Goal: Communication & Community: Share content

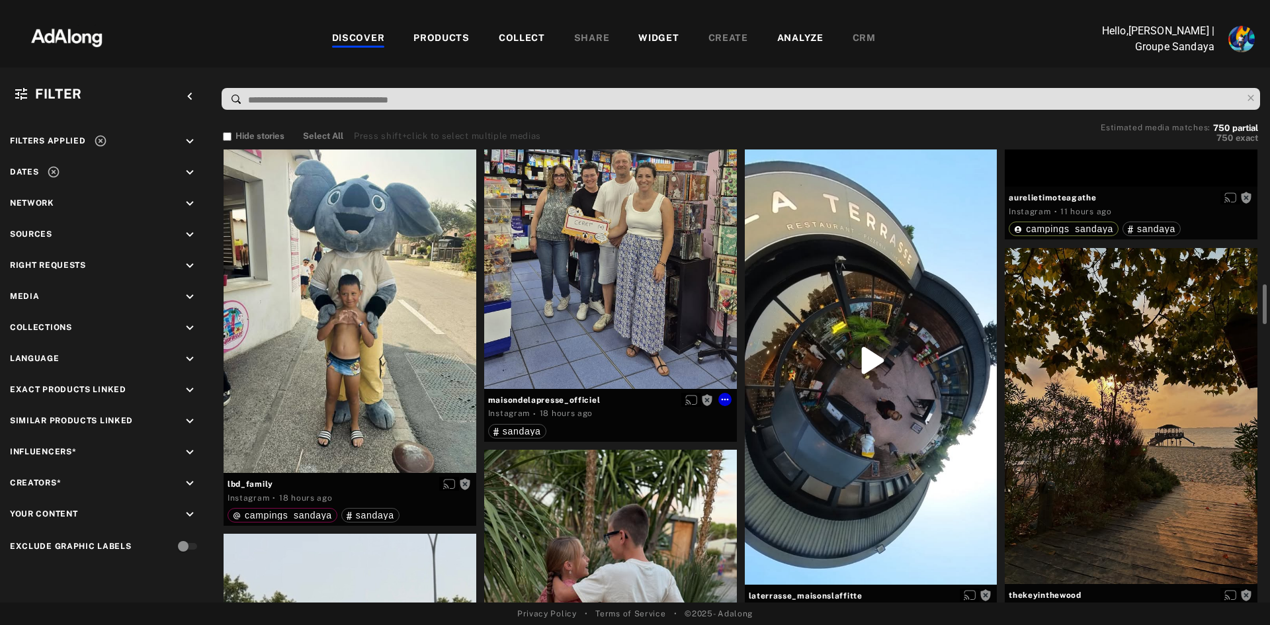
scroll to position [1587, 0]
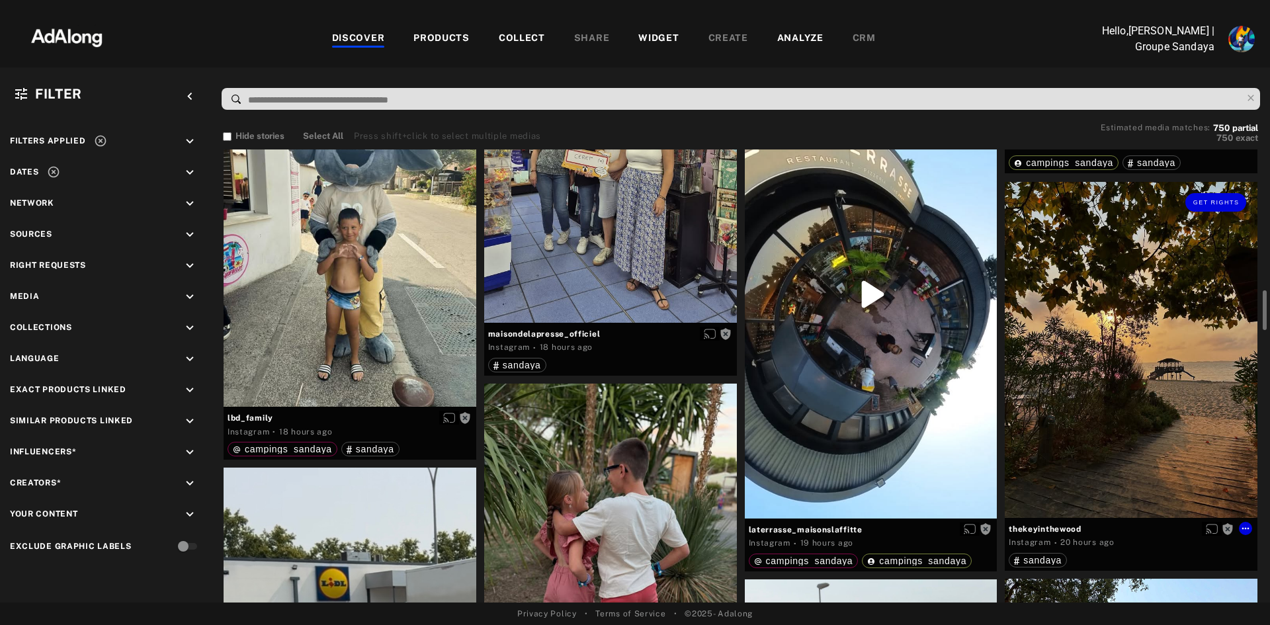
click at [1192, 337] on div "Get rights" at bounding box center [1131, 350] width 253 height 336
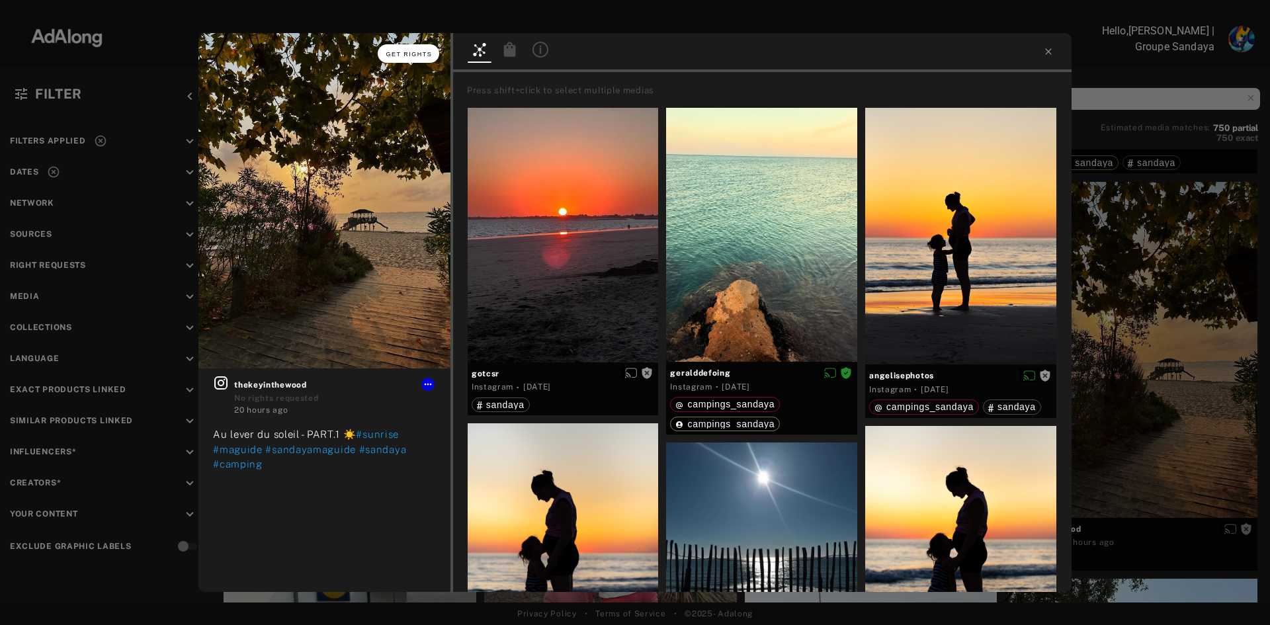
click at [407, 52] on span "Get rights" at bounding box center [409, 54] width 46 height 7
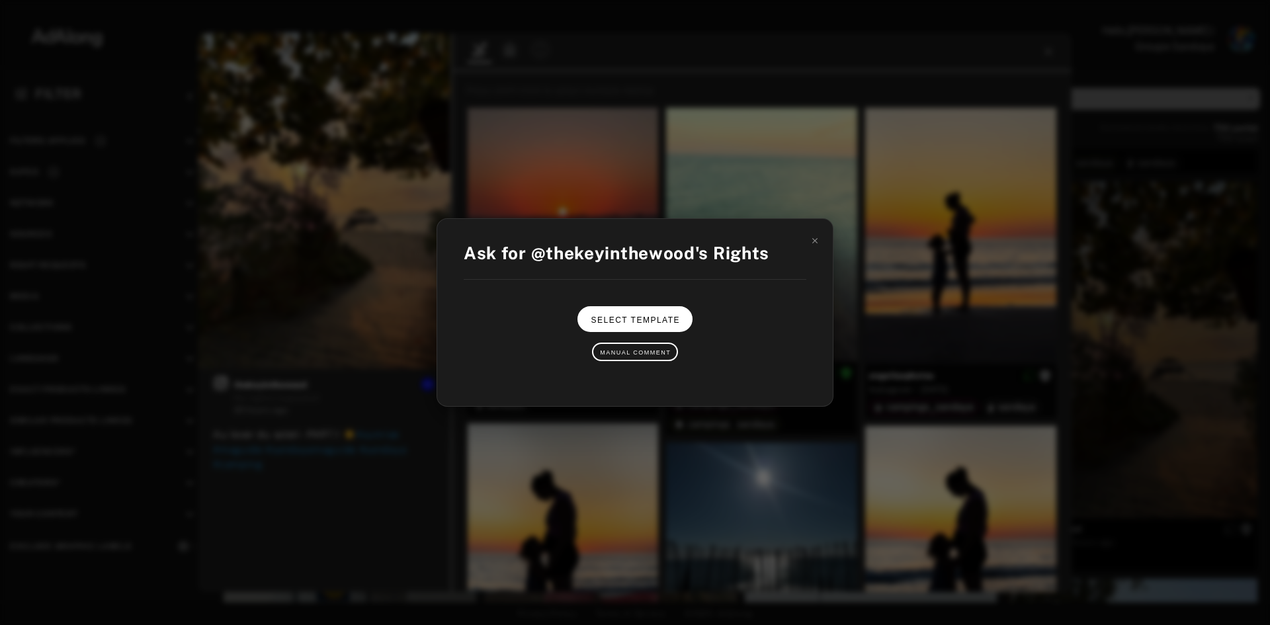
click at [653, 315] on span "Select Template" at bounding box center [635, 319] width 89 height 9
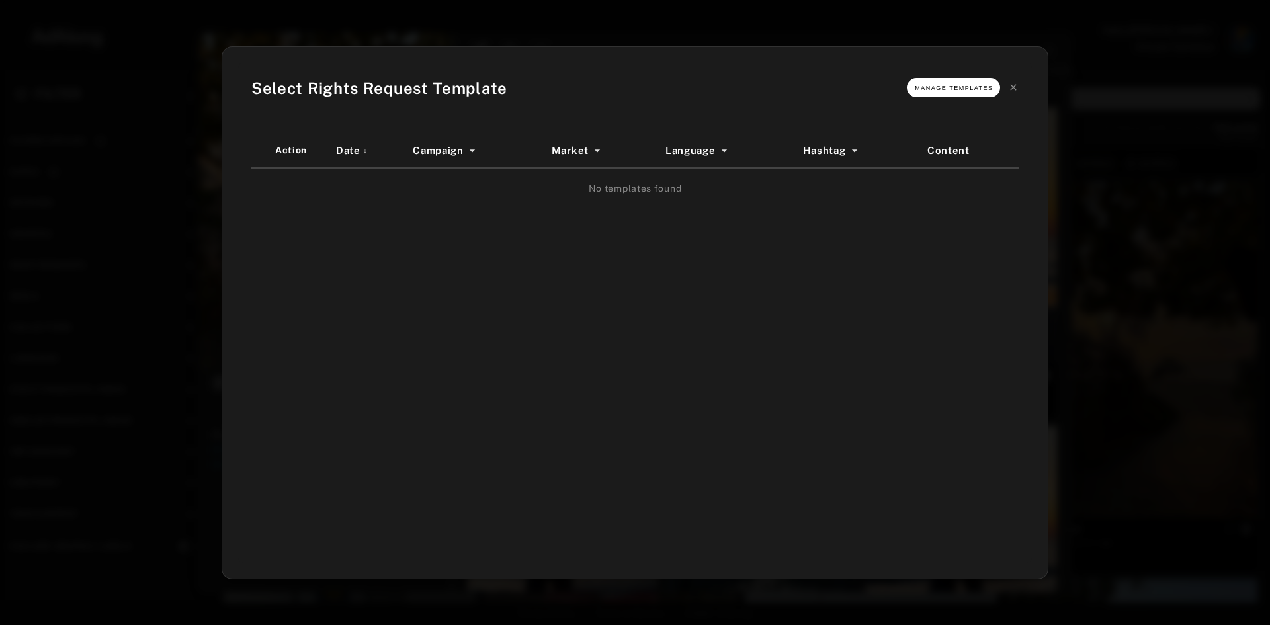
click at [993, 88] on span "Manage Templates" at bounding box center [954, 88] width 78 height 7
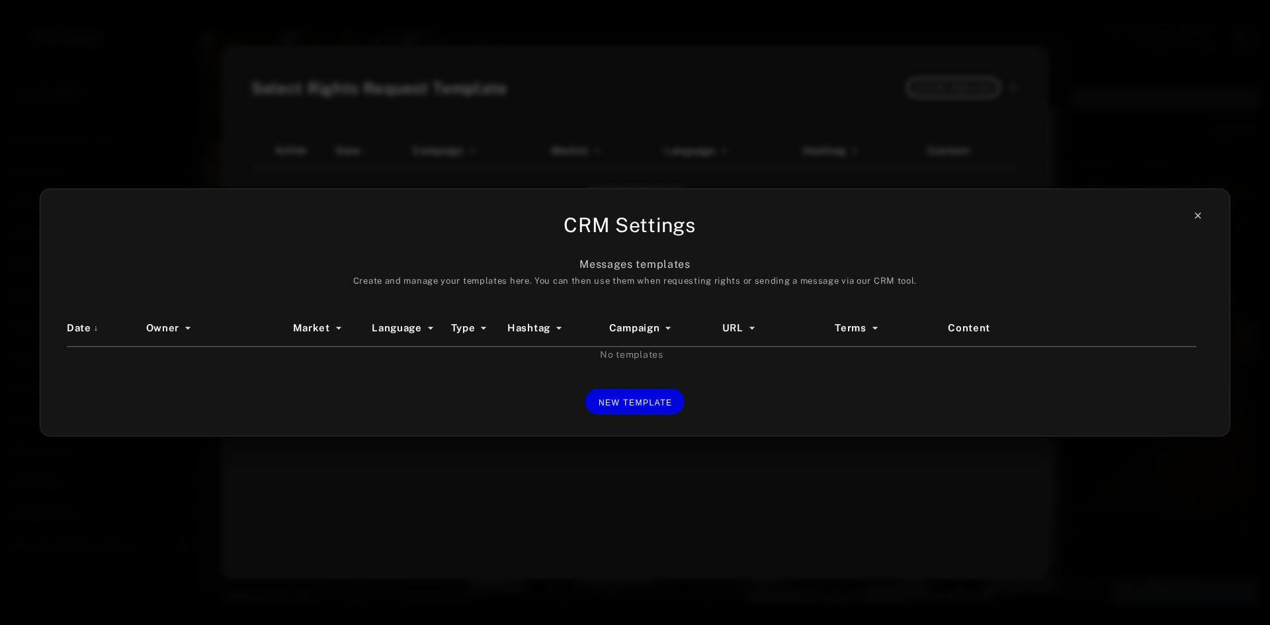
click at [1197, 216] on icon at bounding box center [1197, 215] width 6 height 6
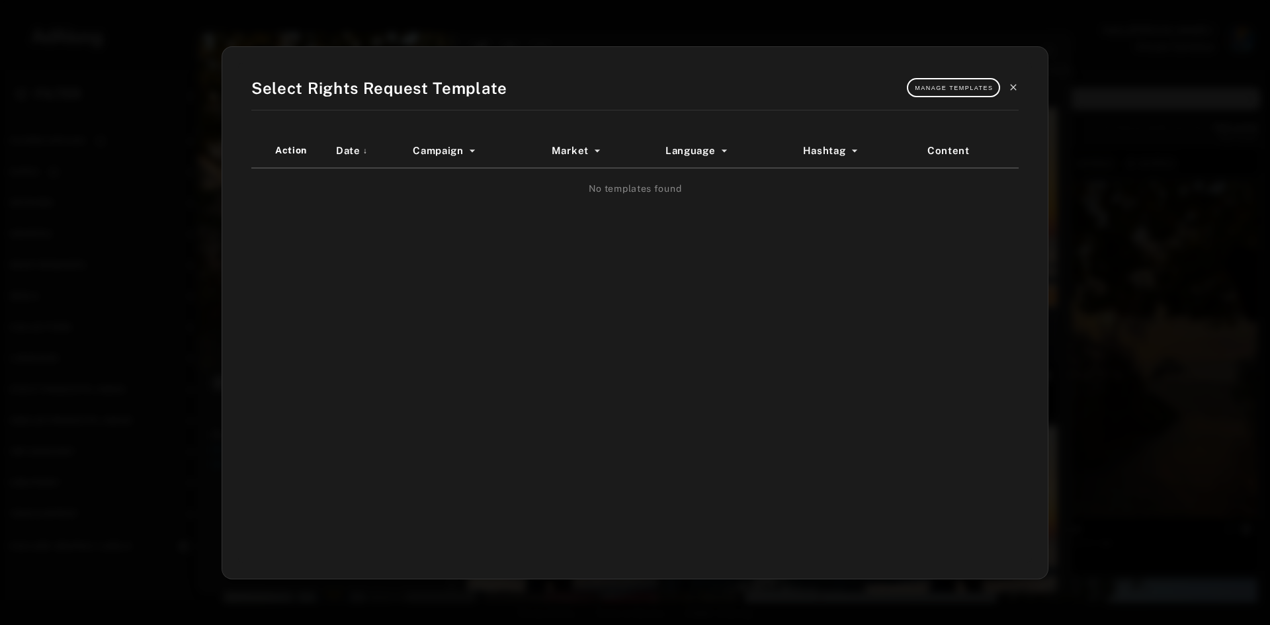
click at [1015, 85] on icon at bounding box center [1013, 87] width 11 height 11
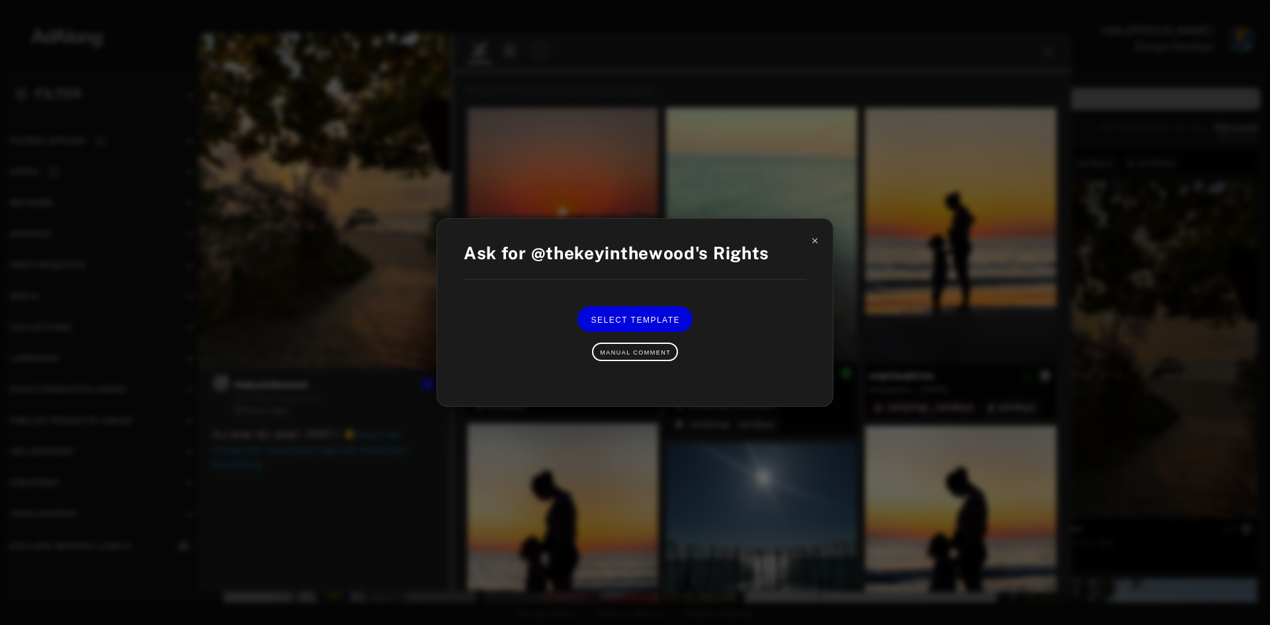
click at [812, 242] on icon at bounding box center [814, 240] width 9 height 9
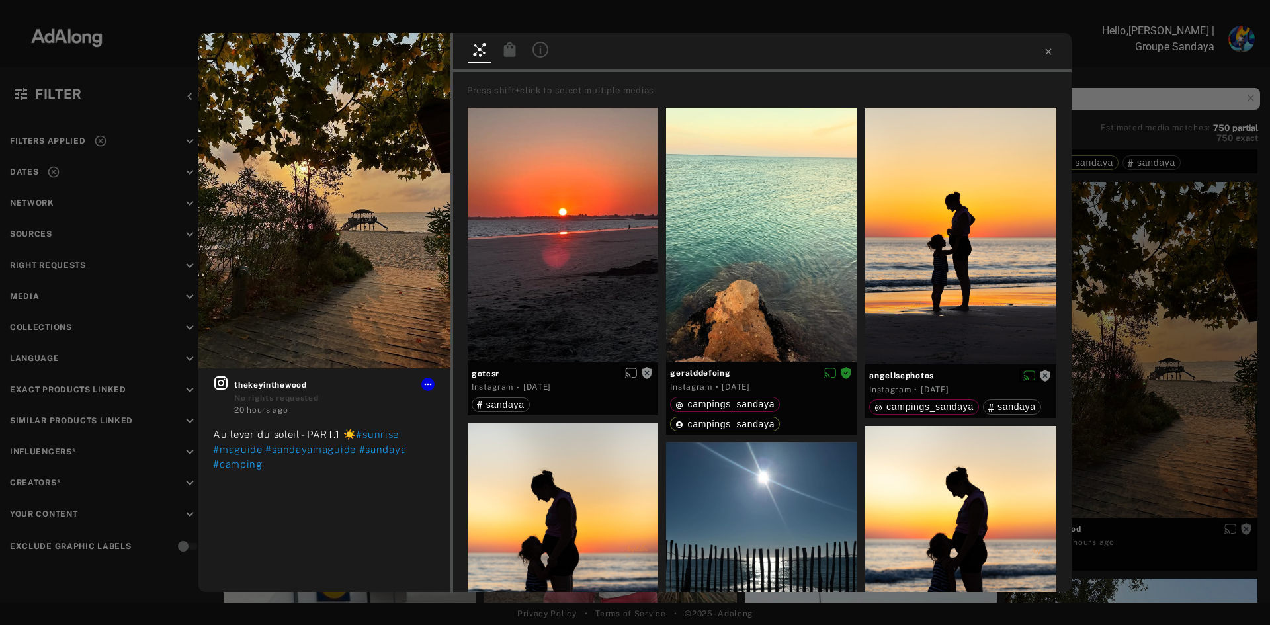
click at [1054, 51] on div at bounding box center [762, 52] width 618 height 39
click at [1049, 51] on icon at bounding box center [1048, 51] width 6 height 6
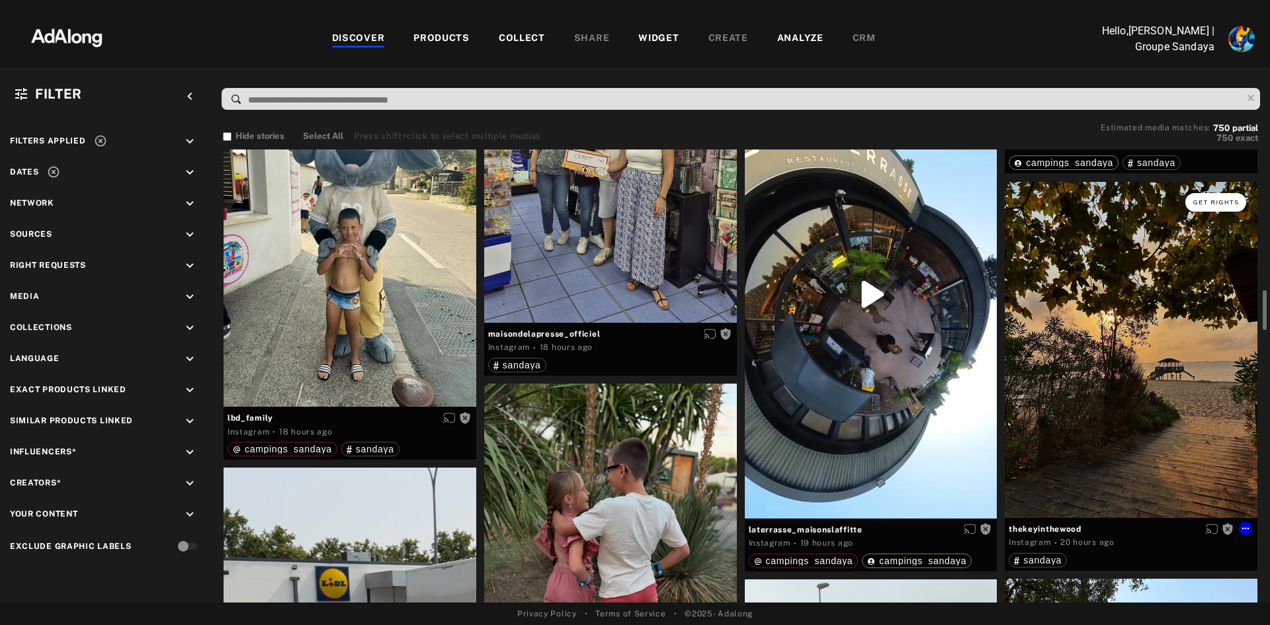
click at [1212, 202] on span "Get rights" at bounding box center [1216, 202] width 46 height 7
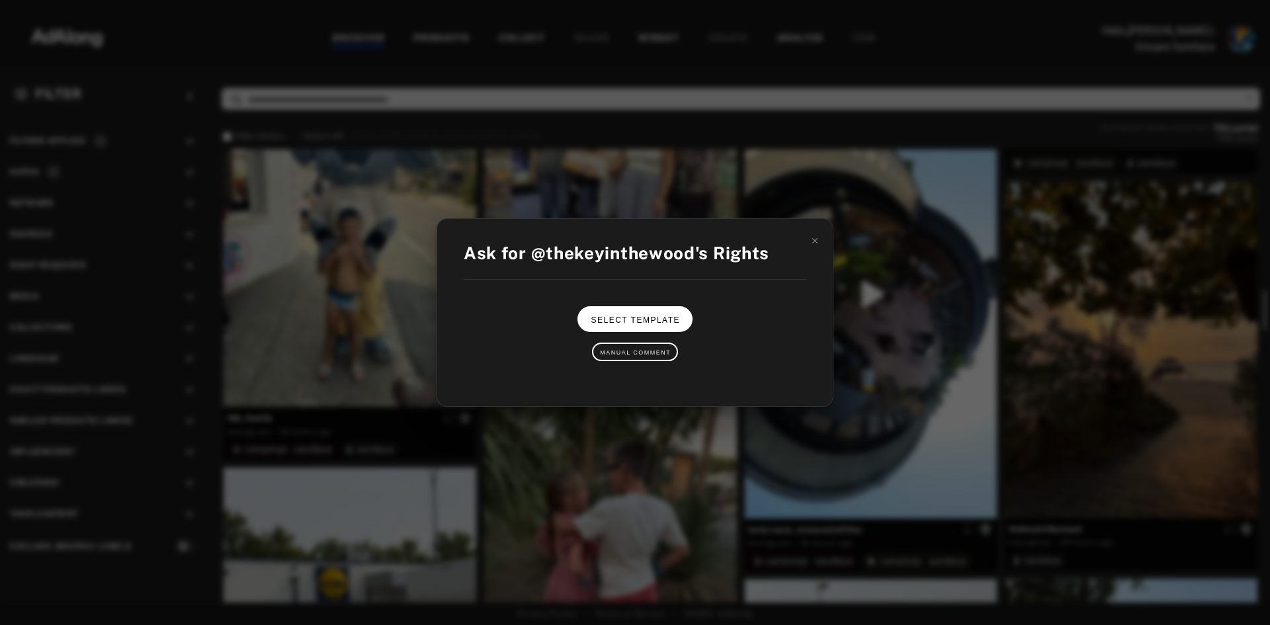
click at [665, 328] on button "Select Template" at bounding box center [634, 319] width 114 height 26
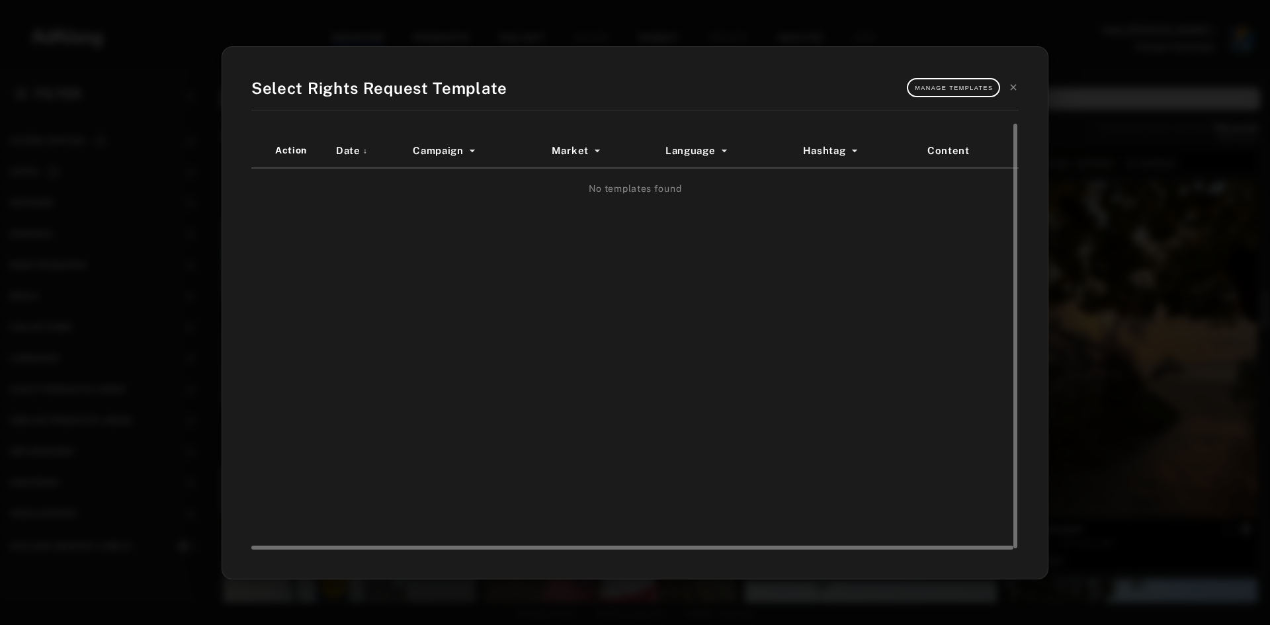
click at [573, 152] on div "Market" at bounding box center [603, 151] width 103 height 15
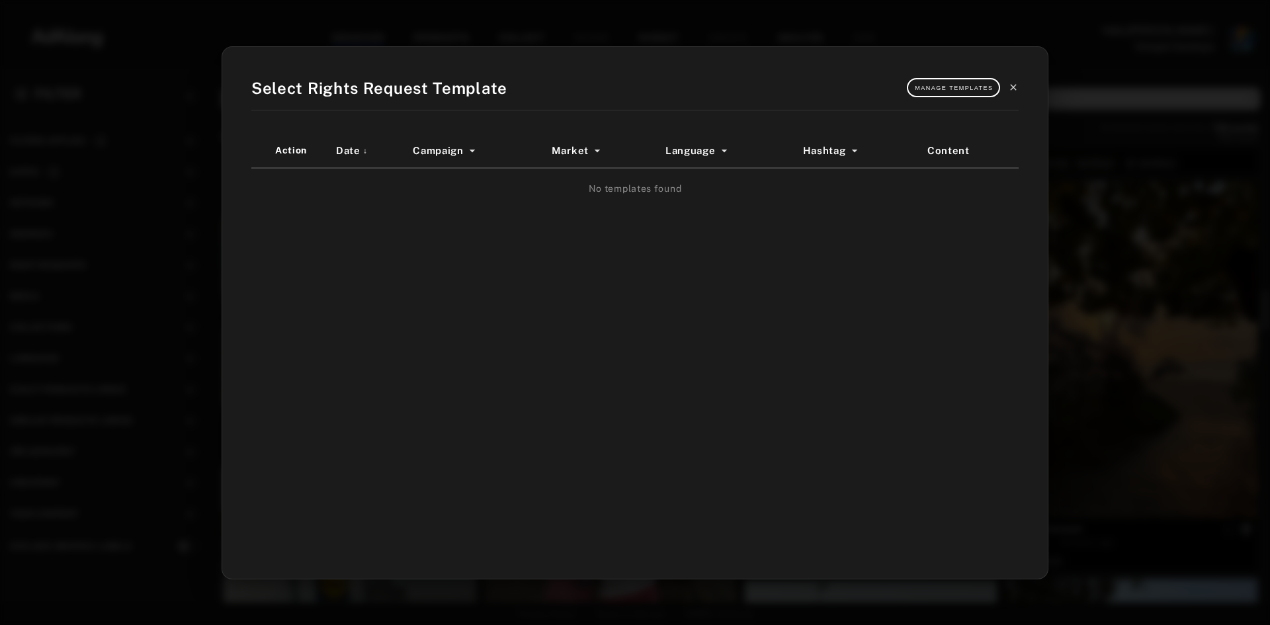
click at [1014, 88] on icon at bounding box center [1013, 88] width 6 height 6
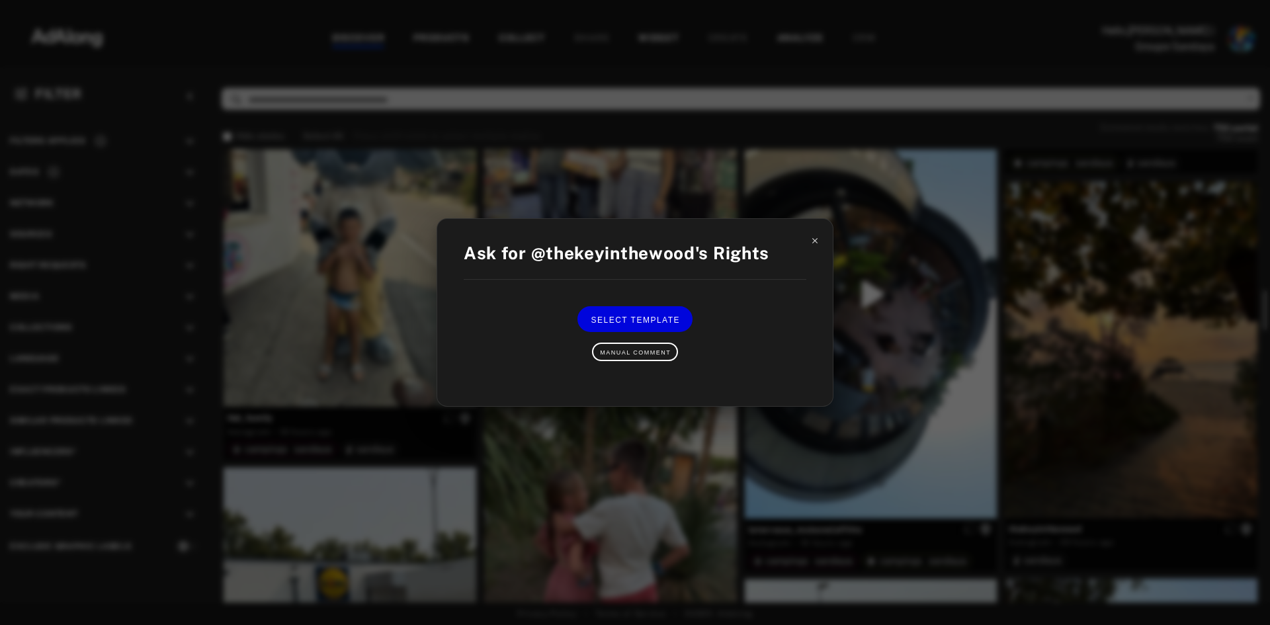
click at [812, 240] on icon at bounding box center [814, 240] width 9 height 9
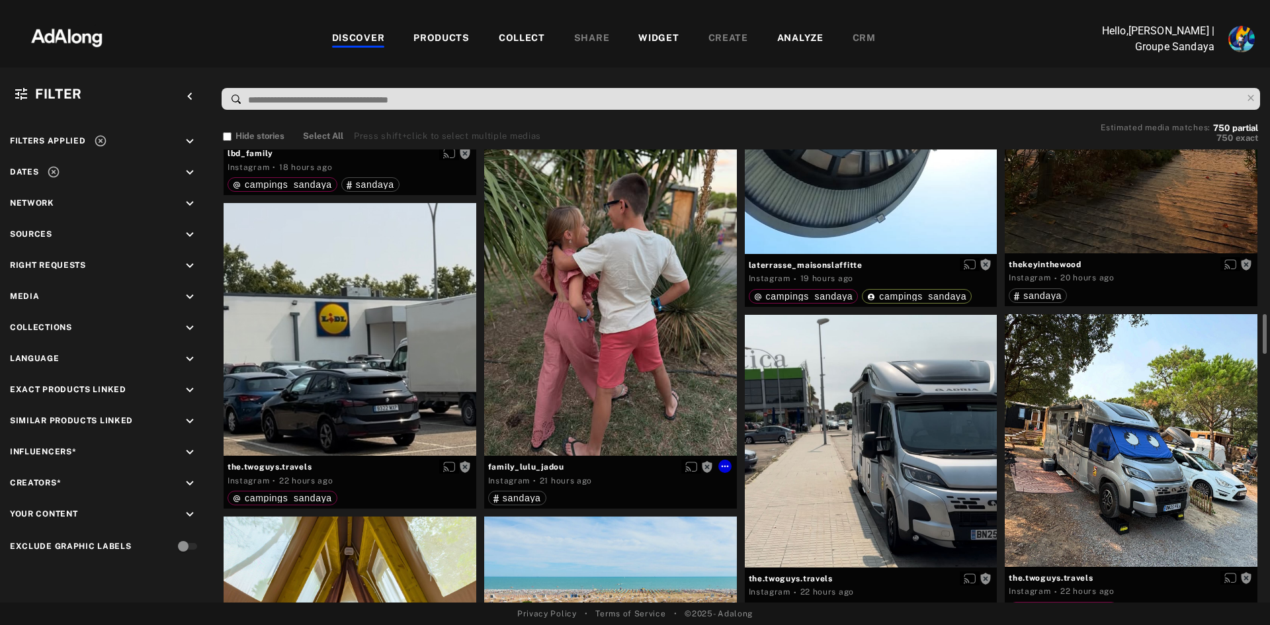
scroll to position [1720, 0]
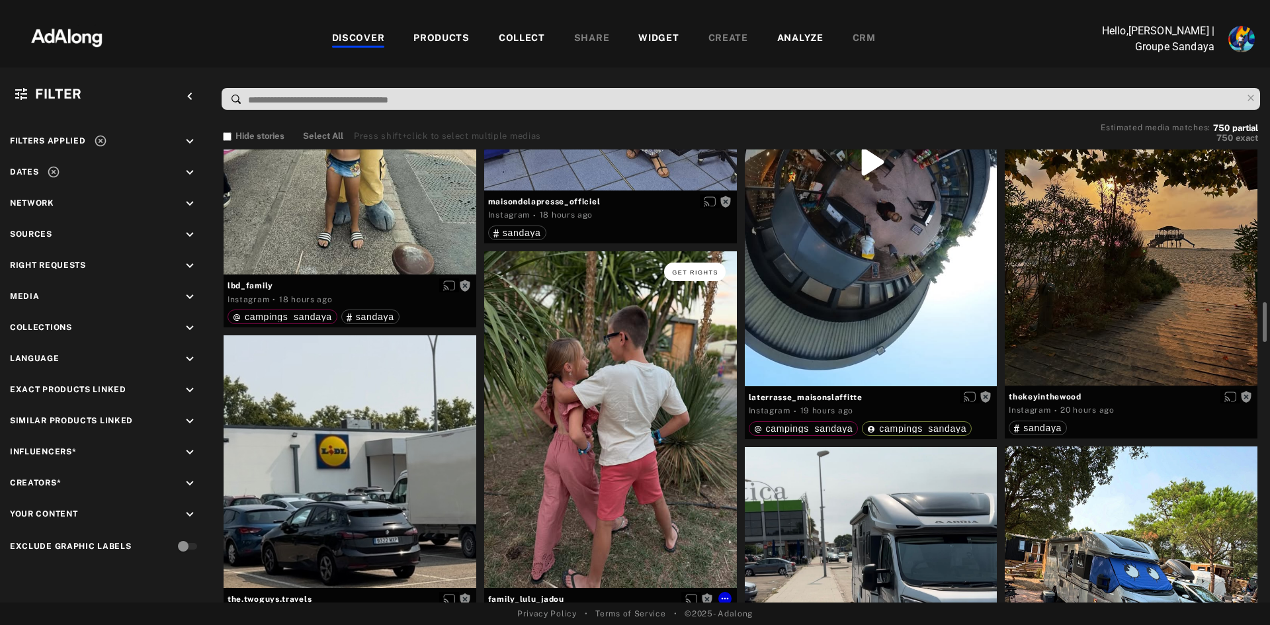
click at [692, 272] on span "Get rights" at bounding box center [695, 272] width 46 height 7
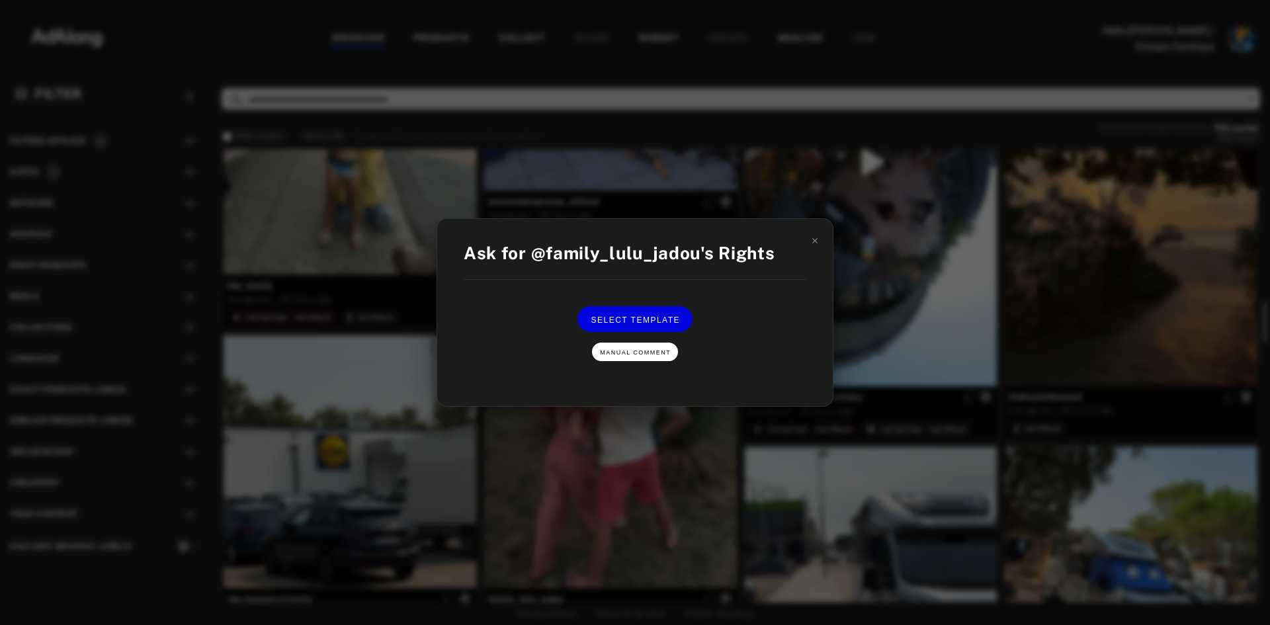
click at [624, 355] on span "Manual Comment" at bounding box center [635, 352] width 71 height 7
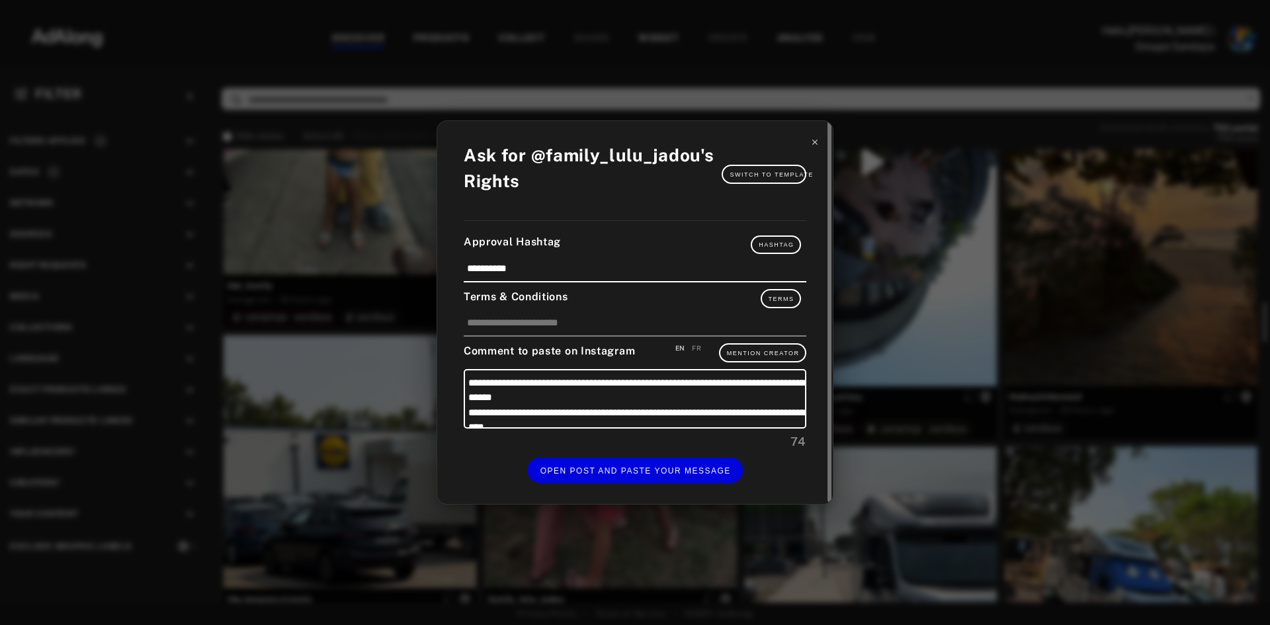
click at [815, 140] on icon at bounding box center [814, 142] width 9 height 9
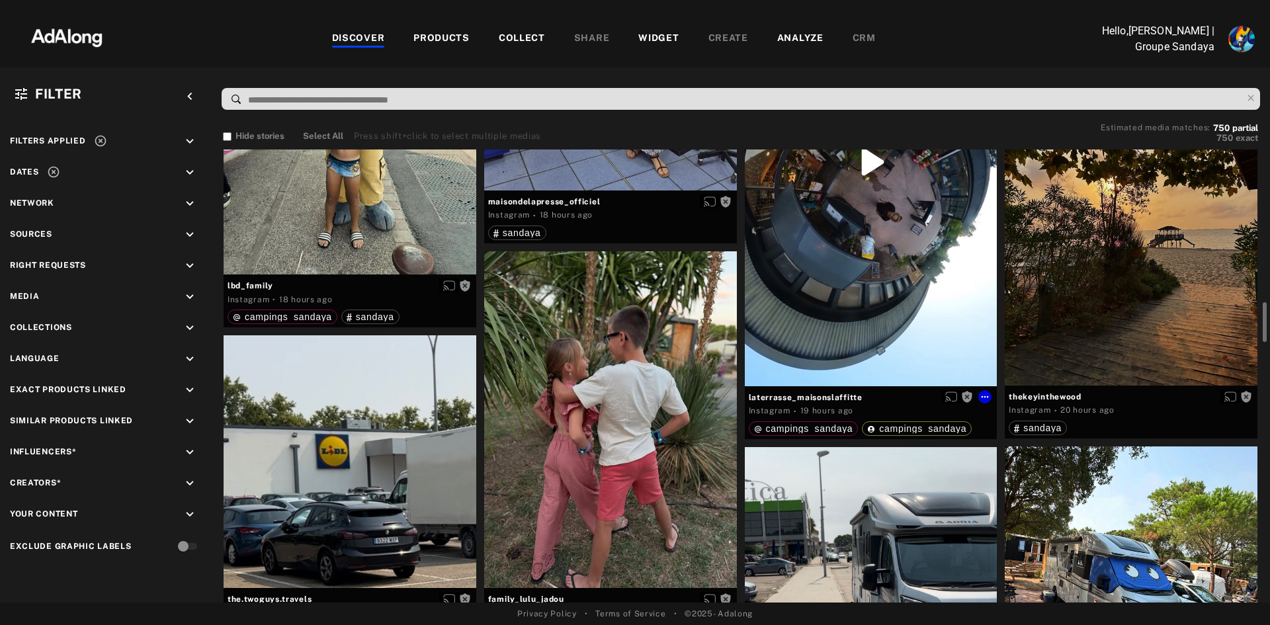
scroll to position [1587, 0]
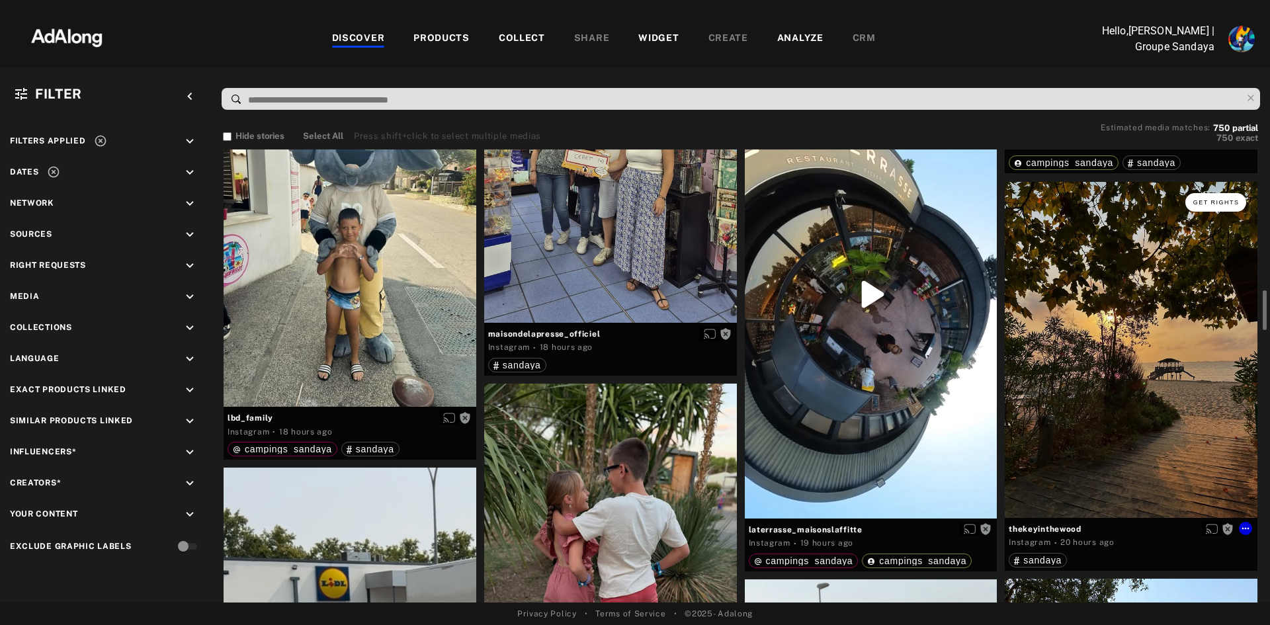
click at [1210, 204] on span "Get rights" at bounding box center [1216, 202] width 46 height 7
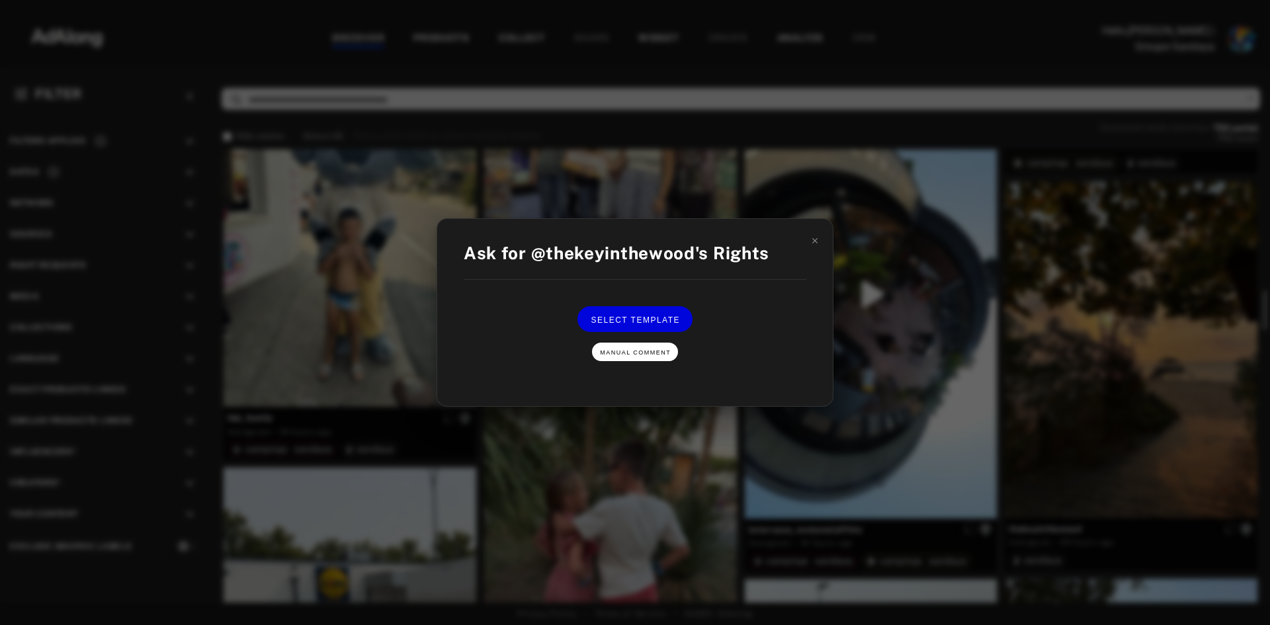
click at [640, 350] on span "Manual Comment" at bounding box center [635, 352] width 71 height 7
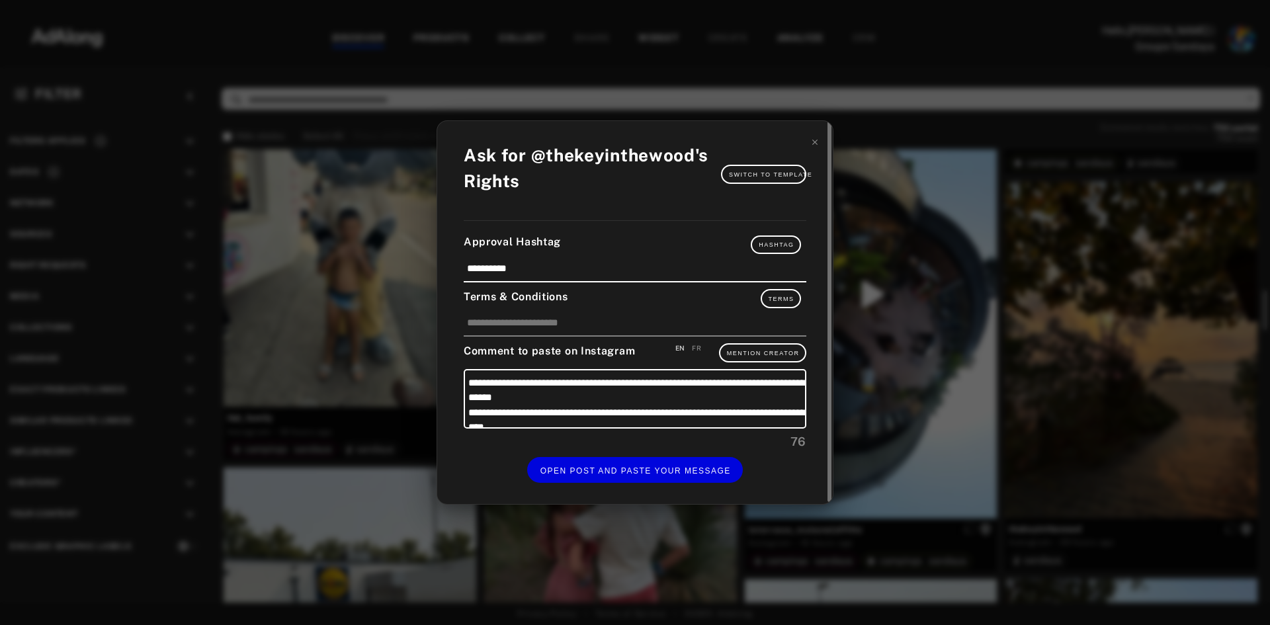
click at [697, 346] on div "FR" at bounding box center [696, 348] width 9 height 10
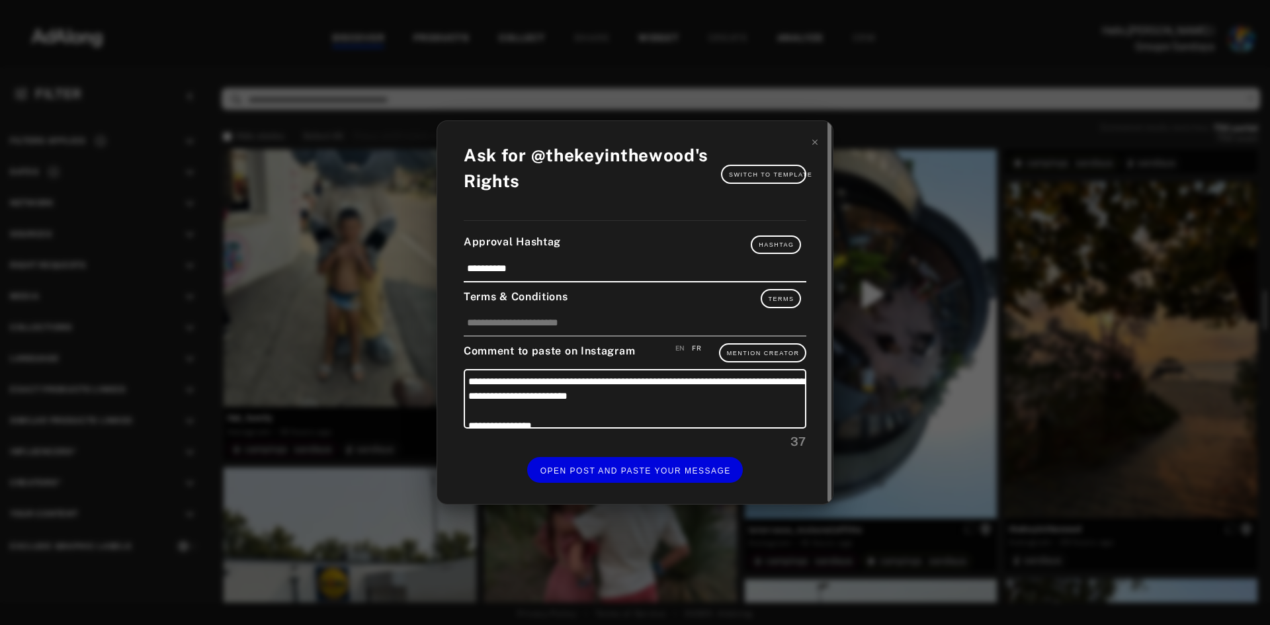
scroll to position [43, 0]
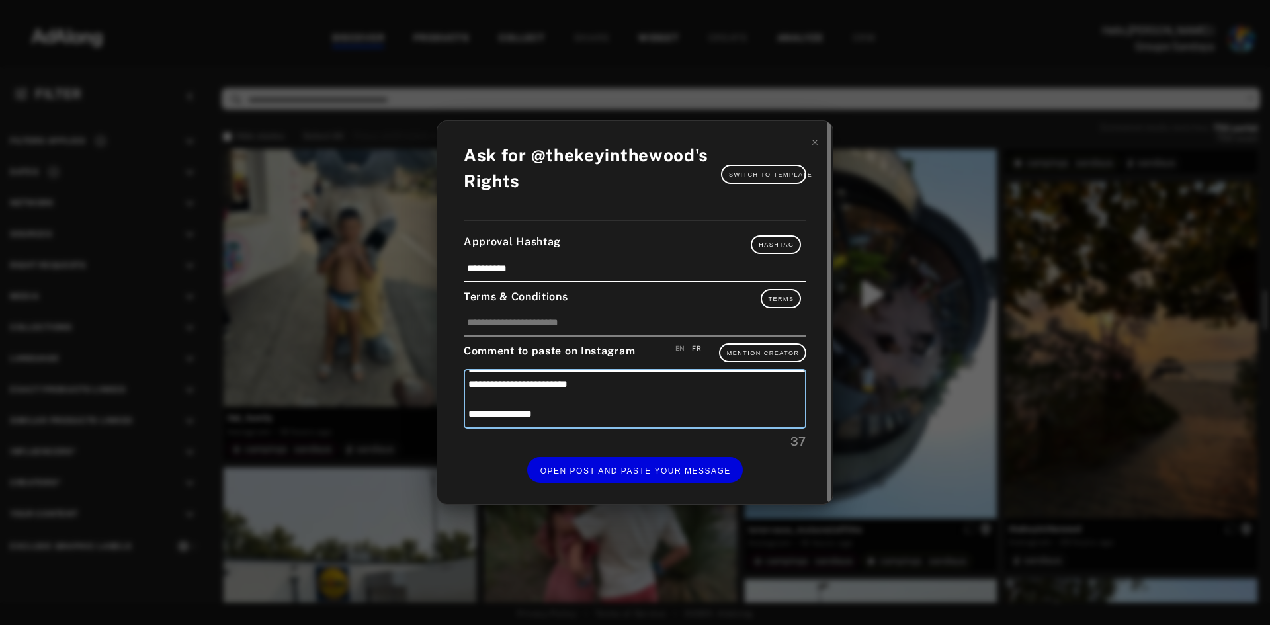
click at [585, 410] on textarea "**********" at bounding box center [635, 399] width 343 height 60
type textarea "**********"
paste textarea "***"
type textarea "**********"
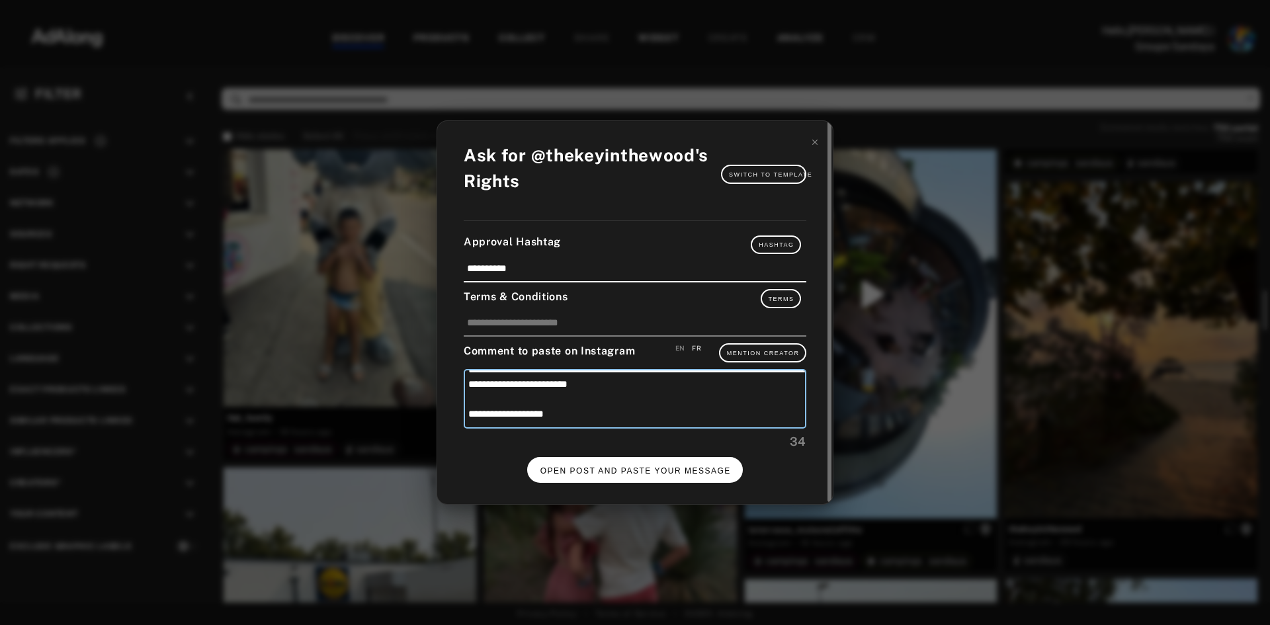
type textarea "**********"
click at [644, 468] on span "OPEN POST AND PASTE YOUR MESSAGE" at bounding box center [635, 470] width 190 height 9
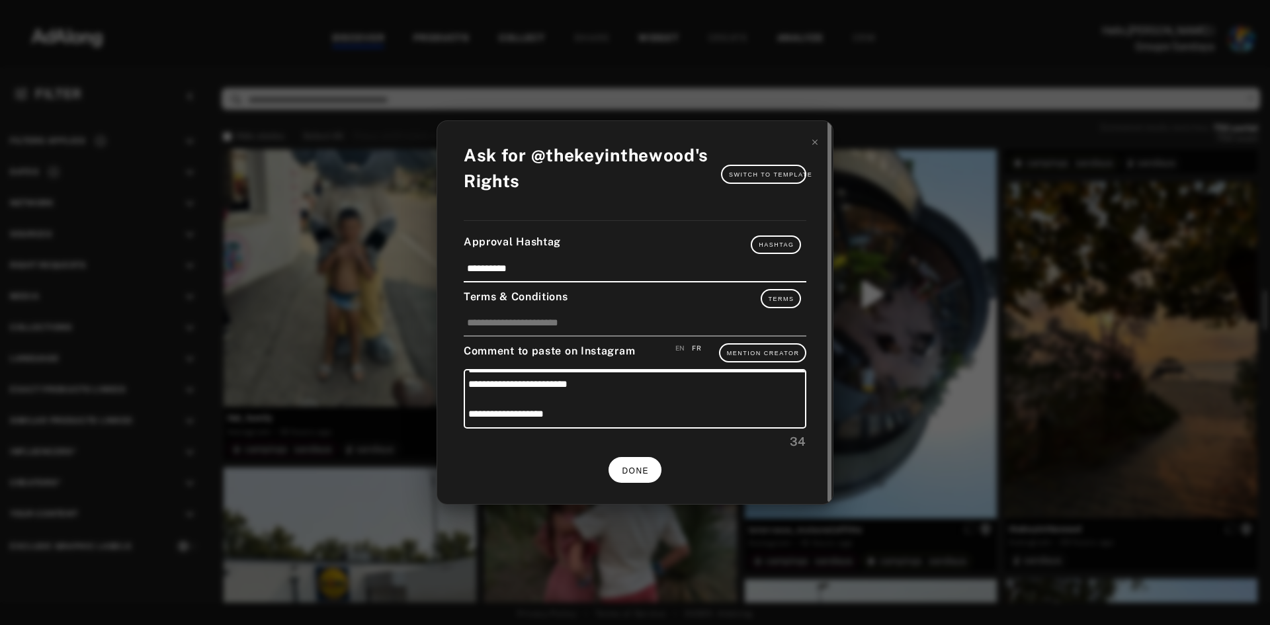
click at [629, 467] on span "DONE" at bounding box center [635, 470] width 27 height 9
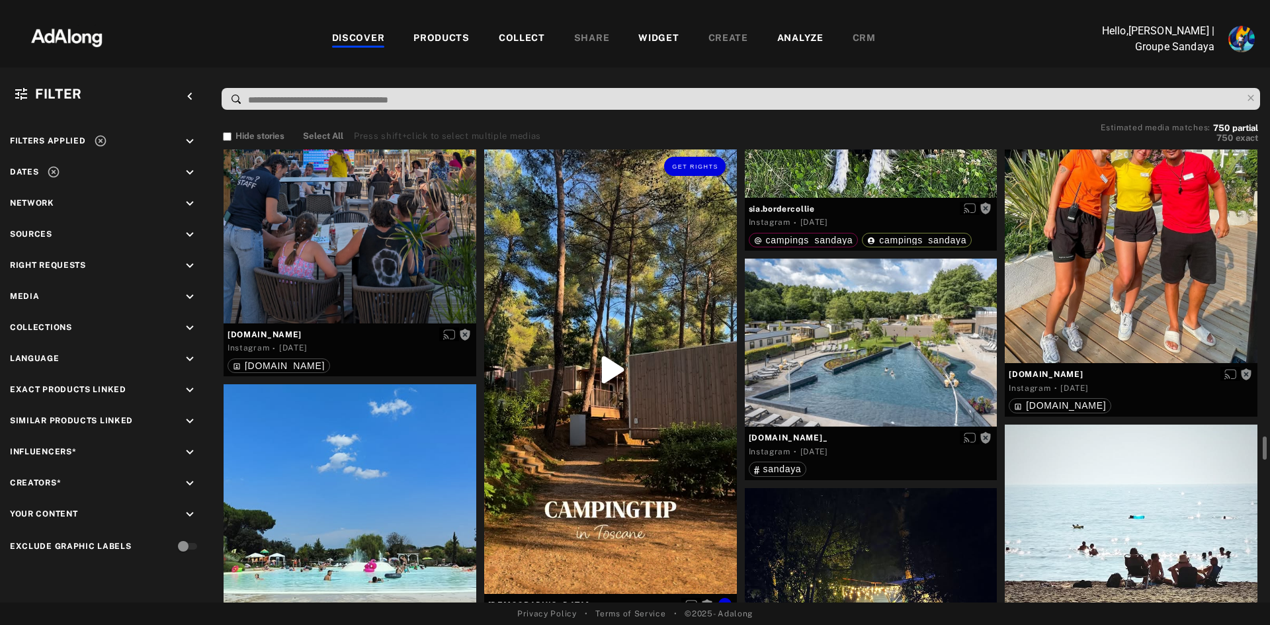
scroll to position [5622, 0]
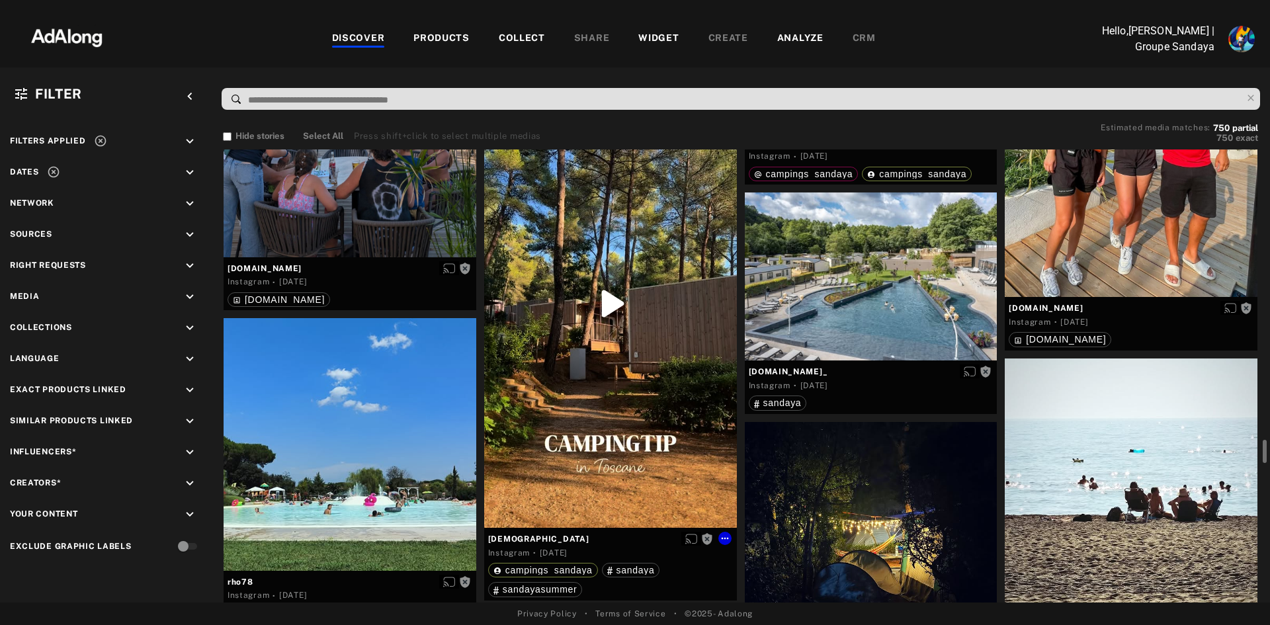
click at [612, 300] on div "Get rights" at bounding box center [610, 303] width 253 height 448
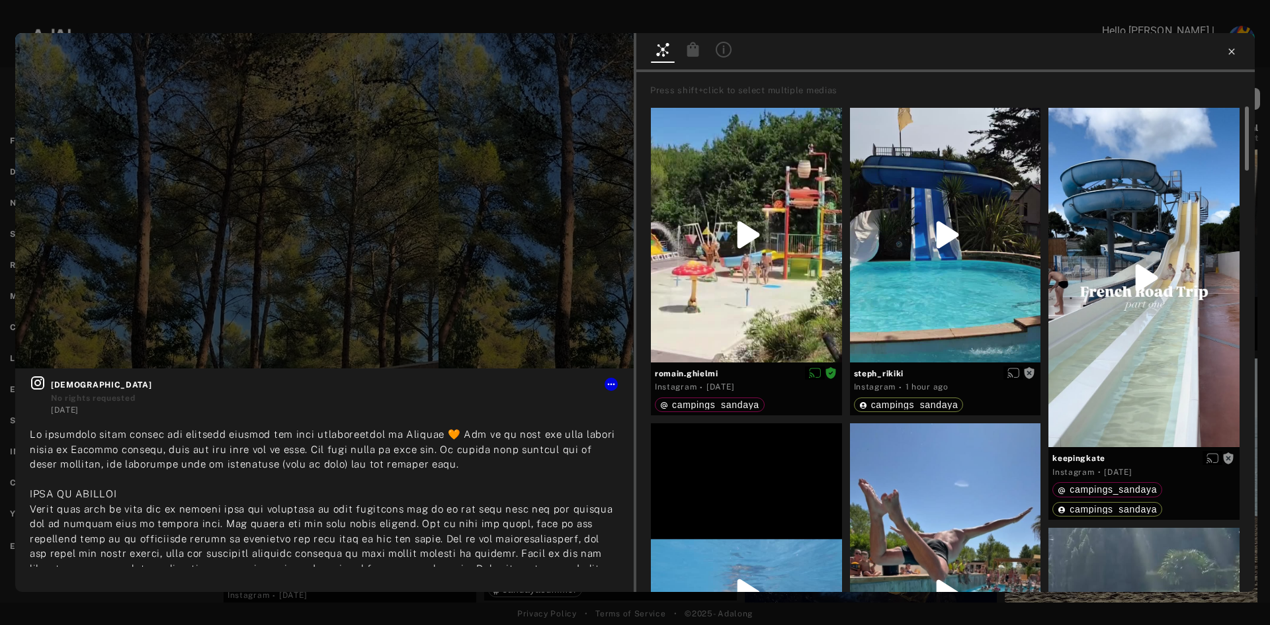
click at [1227, 53] on icon at bounding box center [1231, 51] width 11 height 11
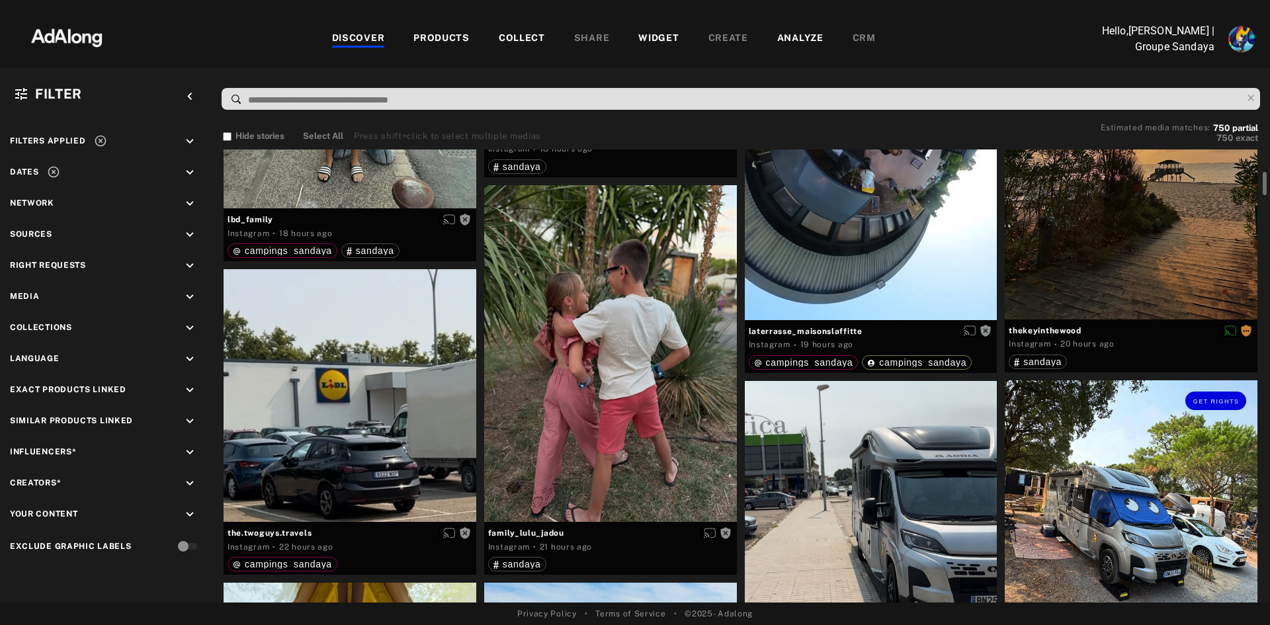
scroll to position [1720, 0]
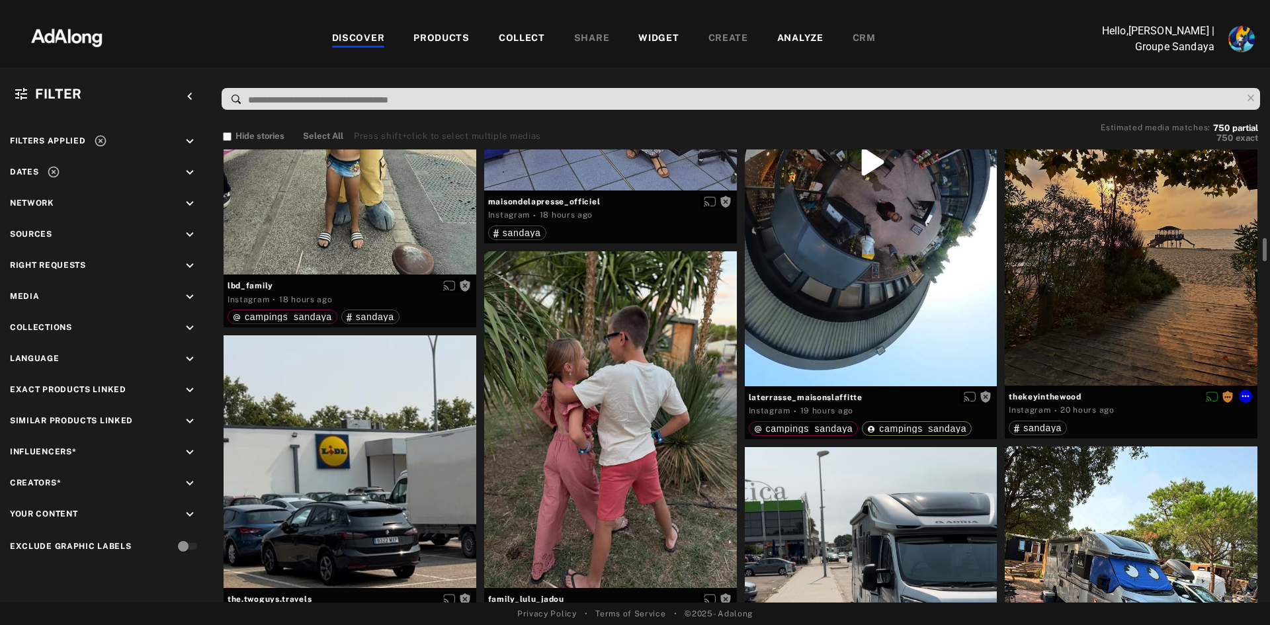
click at [1158, 271] on div "Get rights" at bounding box center [1131, 218] width 253 height 336
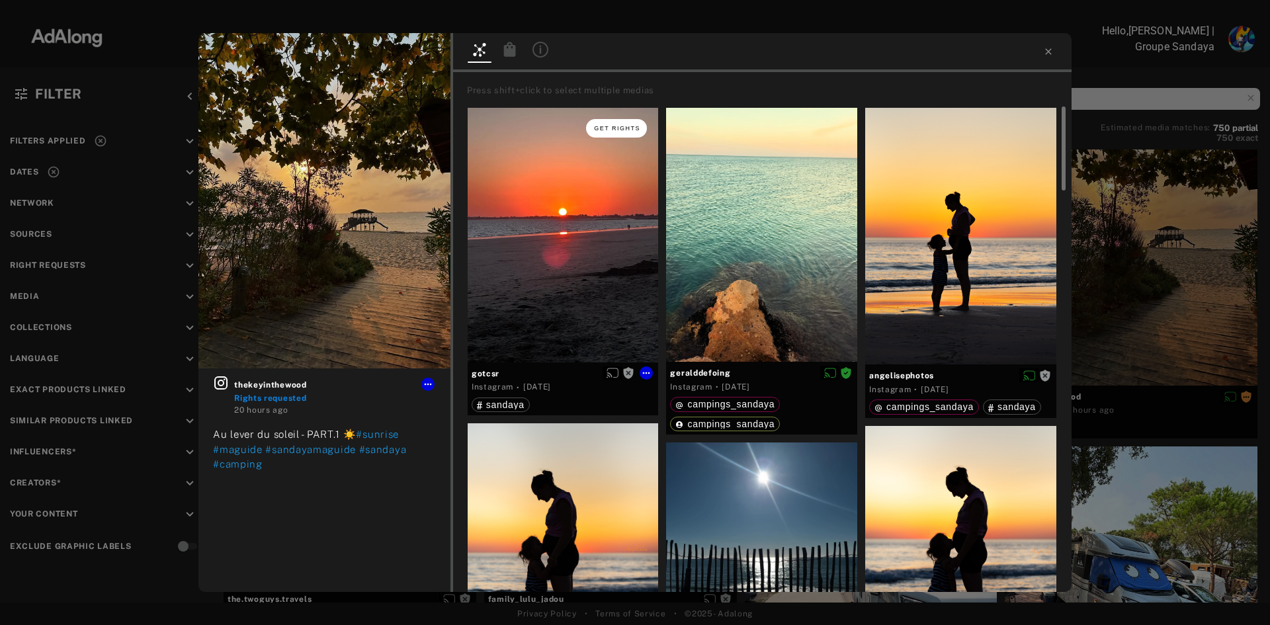
click at [622, 119] on button "Get rights" at bounding box center [616, 128] width 61 height 19
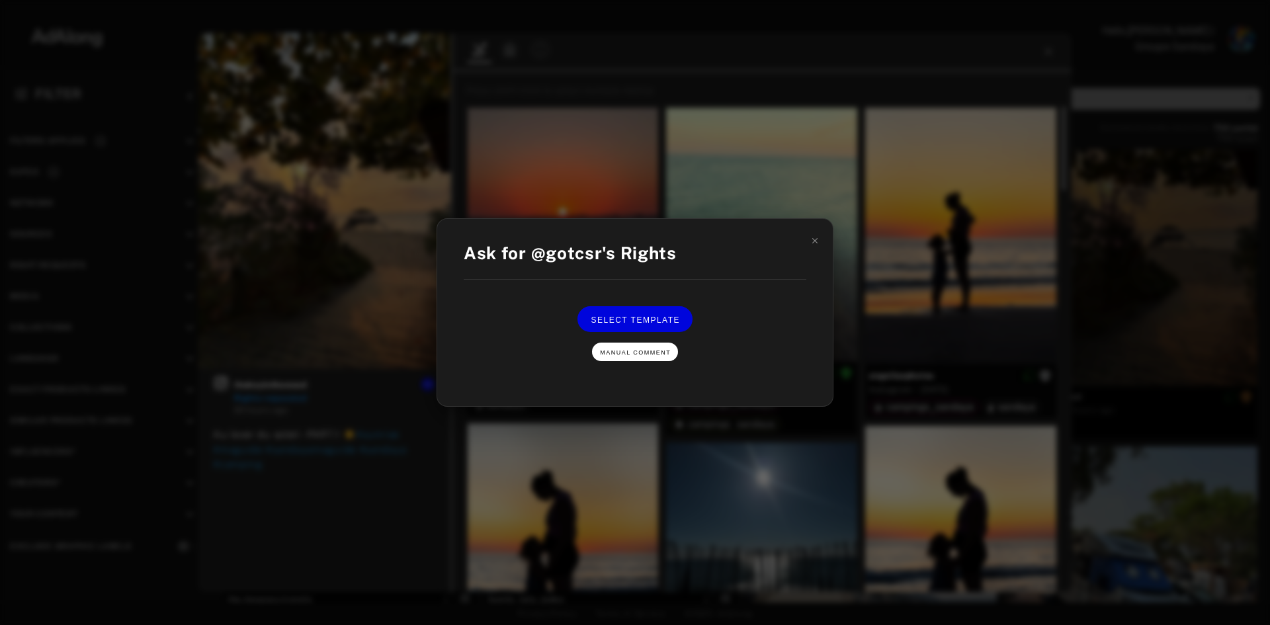
click at [635, 356] on button "Manual Comment" at bounding box center [635, 352] width 86 height 19
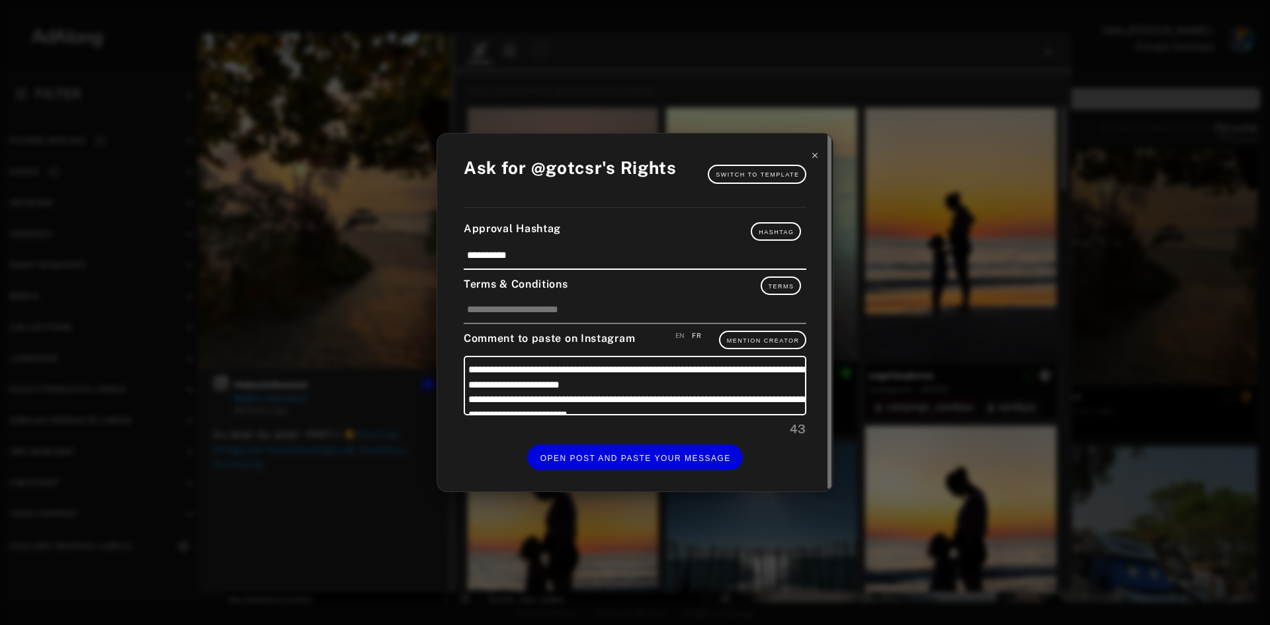
click at [815, 155] on icon at bounding box center [814, 155] width 9 height 9
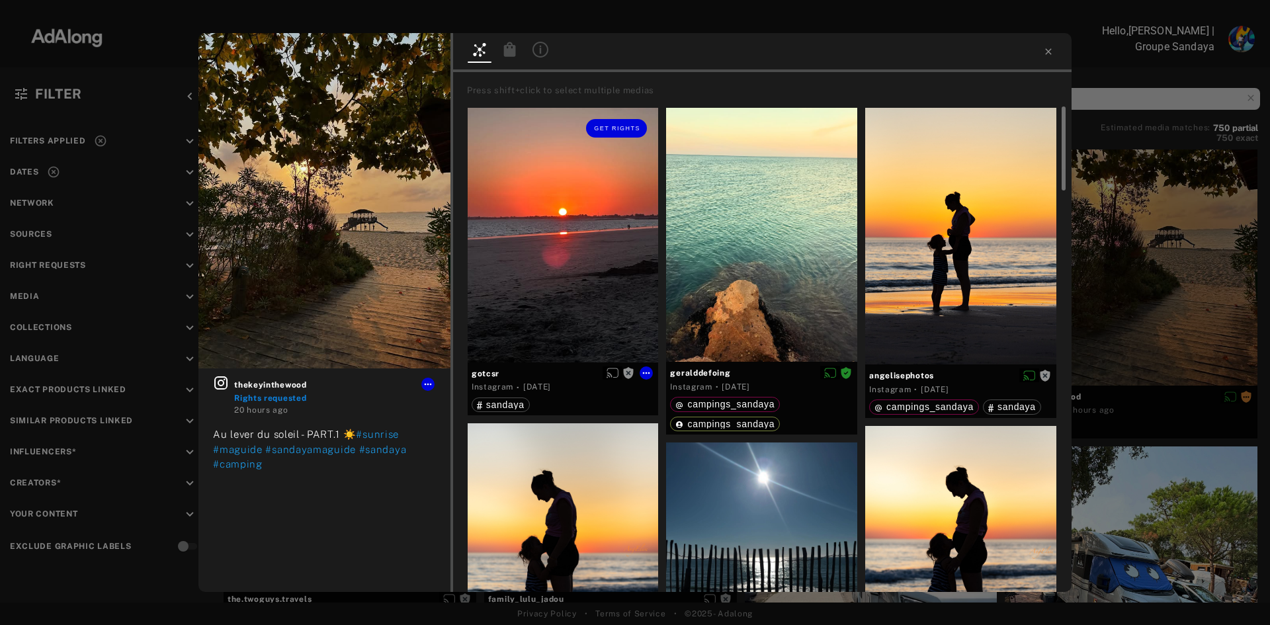
click at [575, 331] on div "Get rights" at bounding box center [563, 235] width 191 height 255
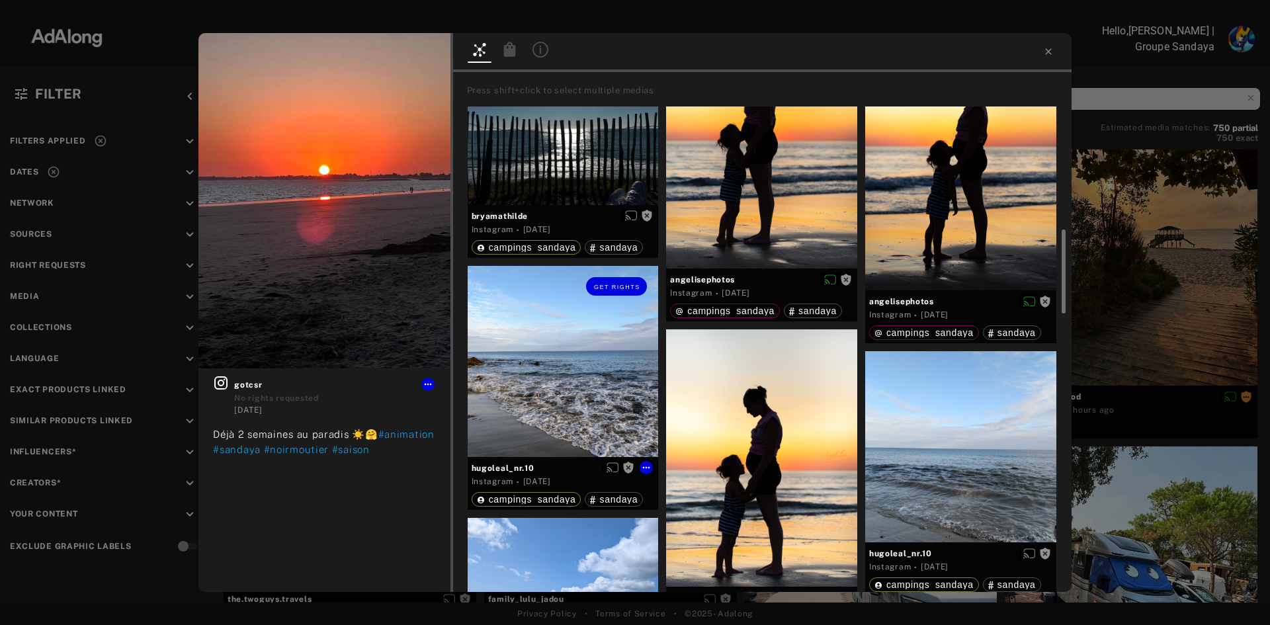
scroll to position [794, 0]
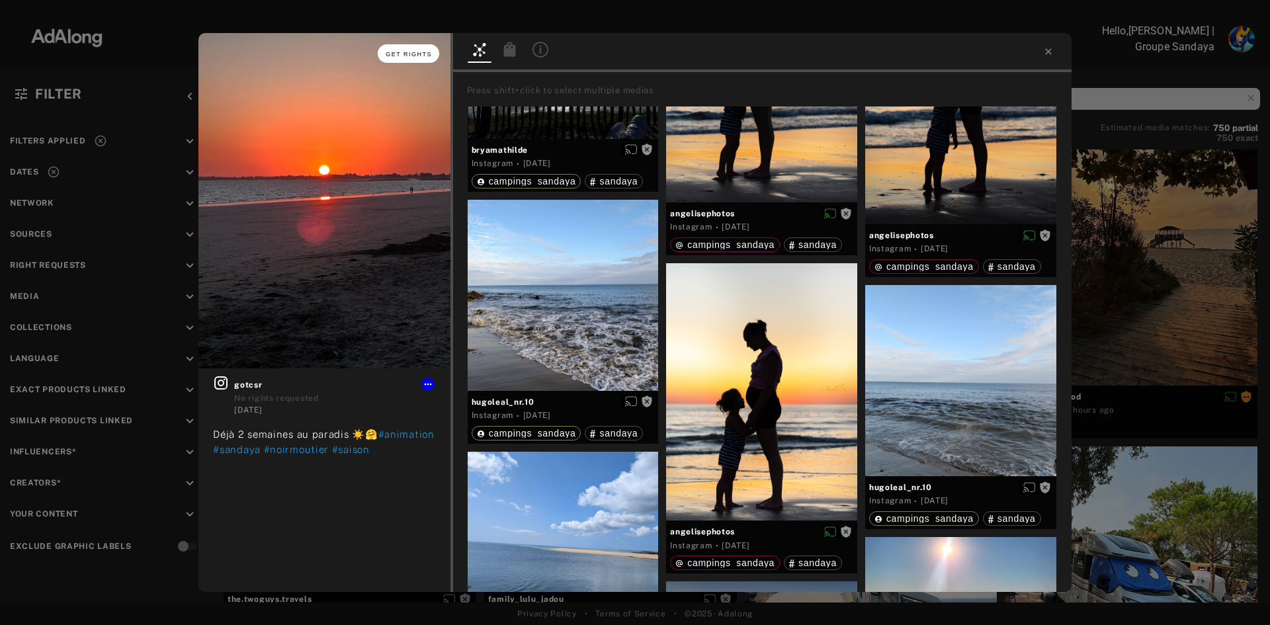
click at [418, 50] on button "Get rights" at bounding box center [408, 53] width 61 height 19
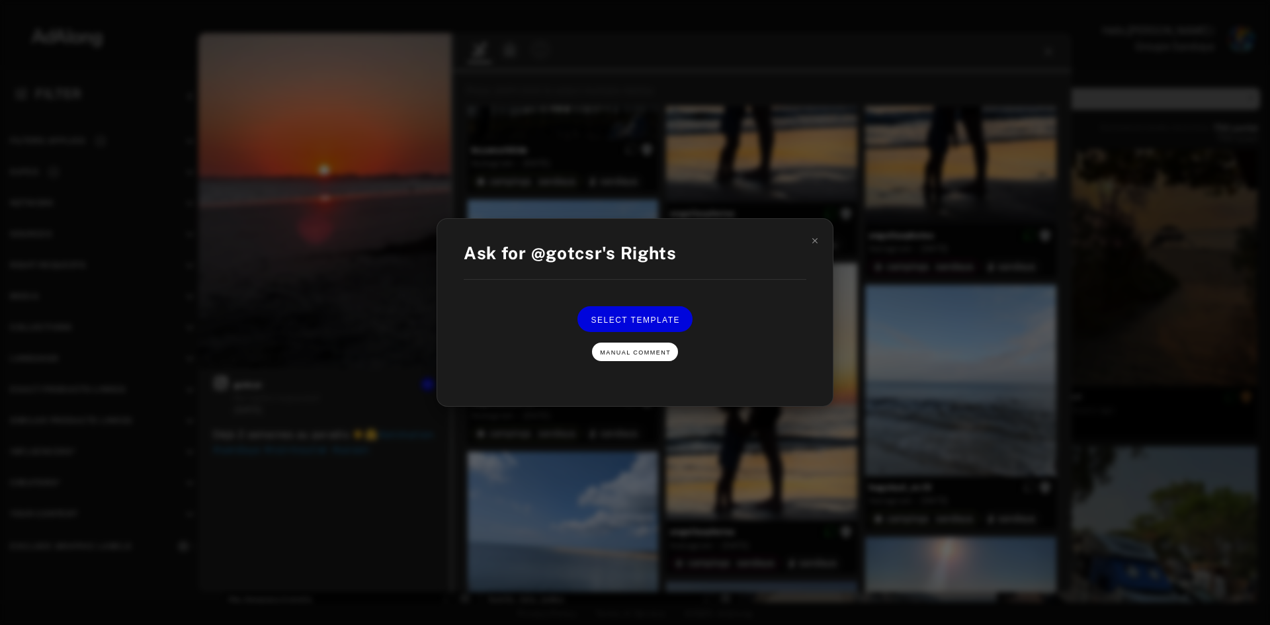
click at [648, 356] on button "Manual Comment" at bounding box center [635, 352] width 86 height 19
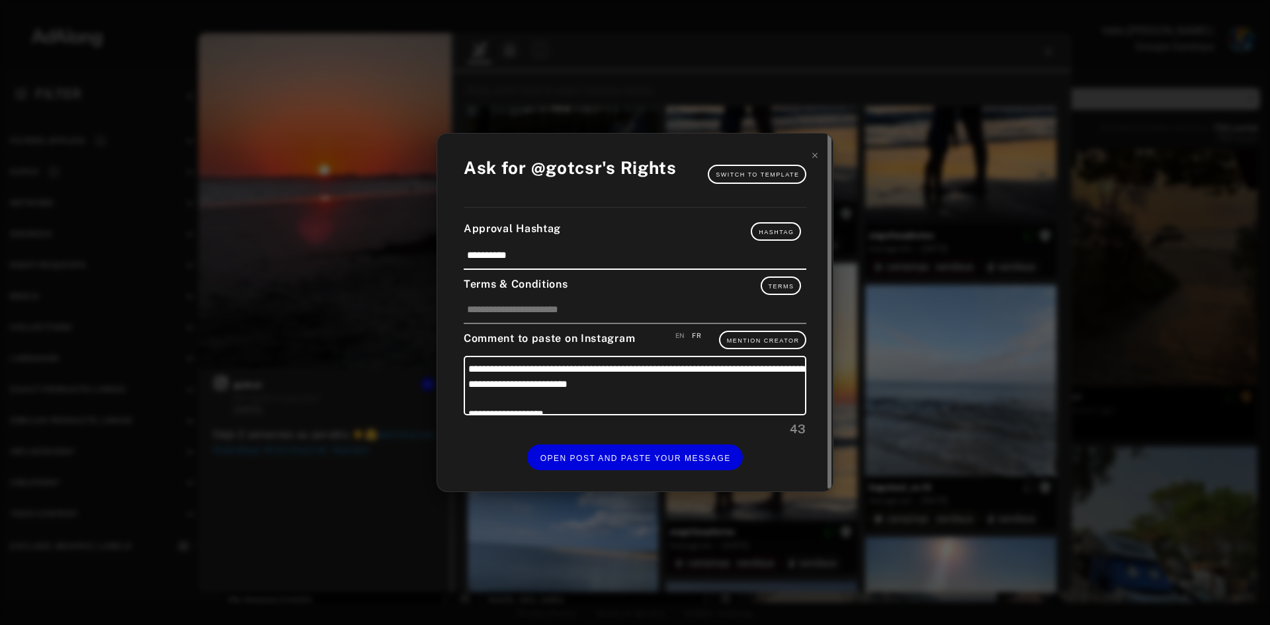
scroll to position [43, 0]
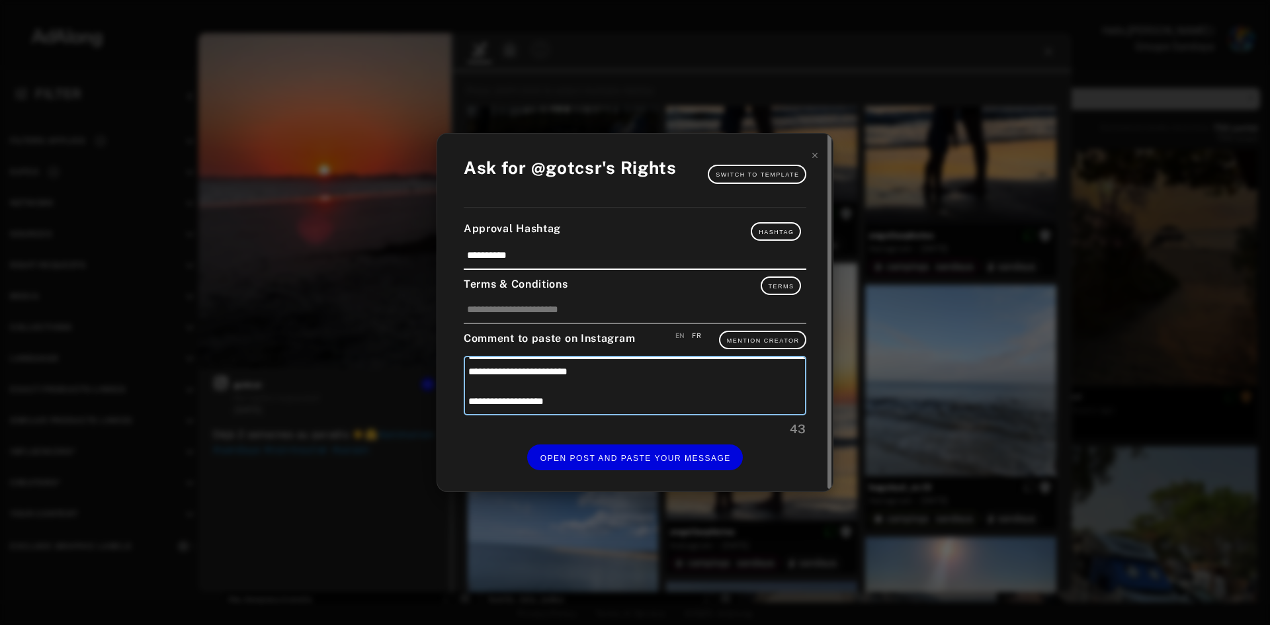
click at [589, 405] on textarea "**********" at bounding box center [635, 386] width 343 height 60
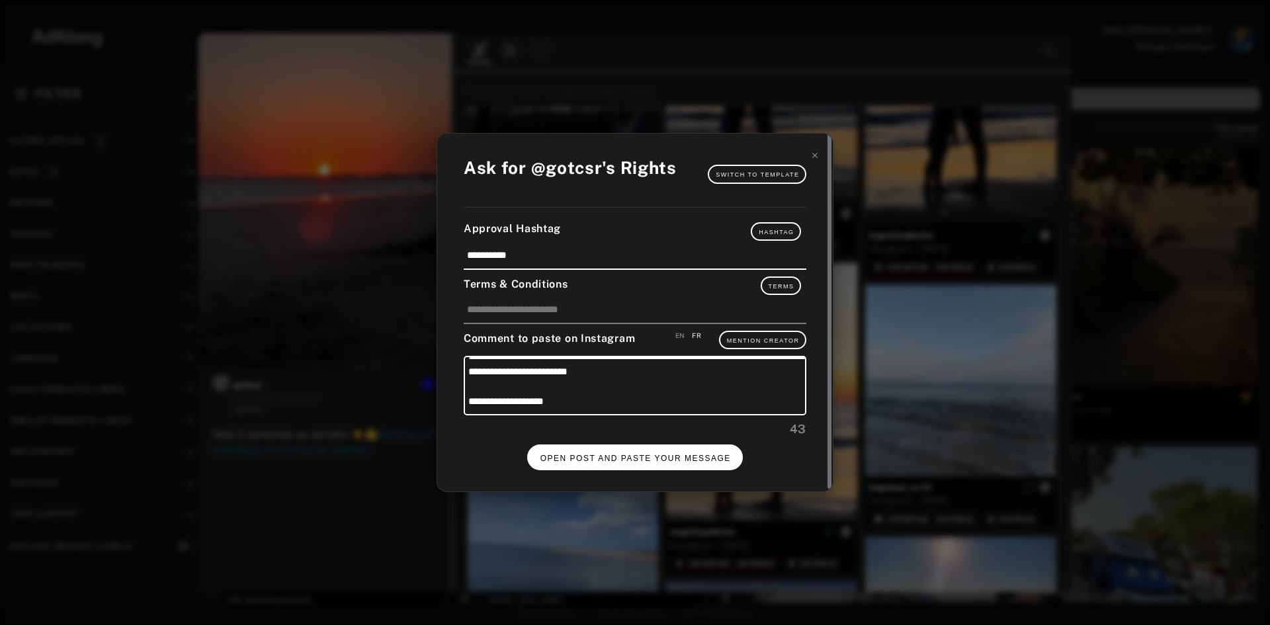
click at [634, 459] on span "OPEN POST AND PASTE YOUR MESSAGE" at bounding box center [635, 458] width 190 height 9
click at [646, 456] on span "DONE" at bounding box center [635, 458] width 27 height 9
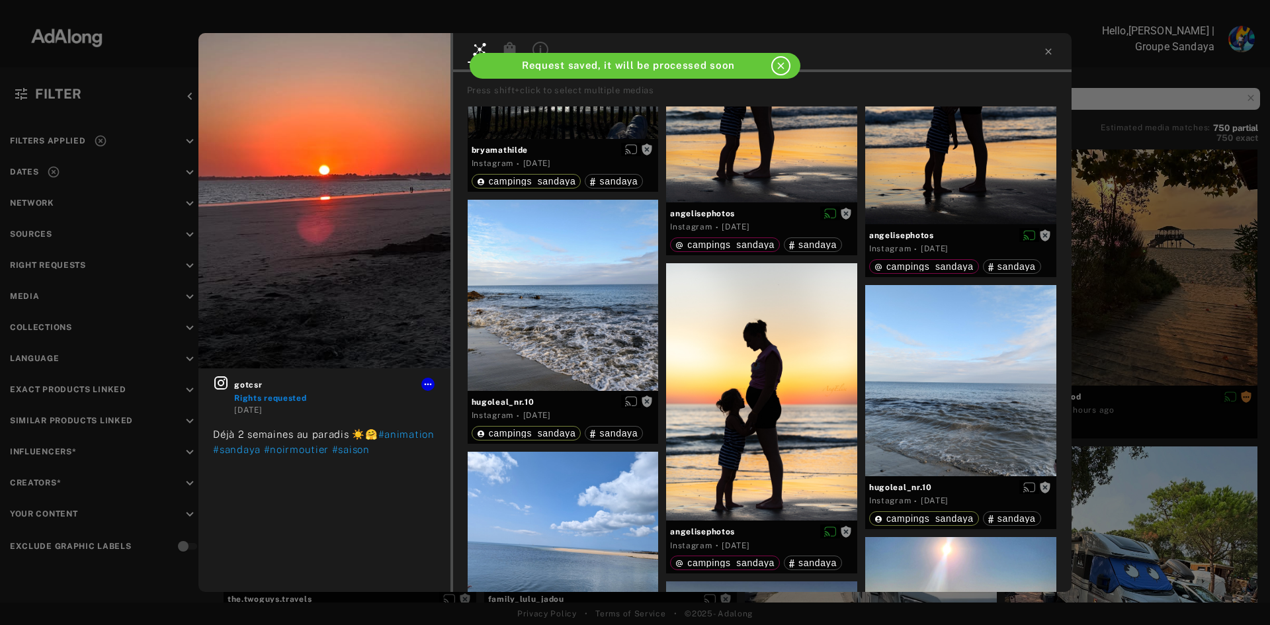
click at [784, 63] on icon "close" at bounding box center [780, 65] width 11 height 11
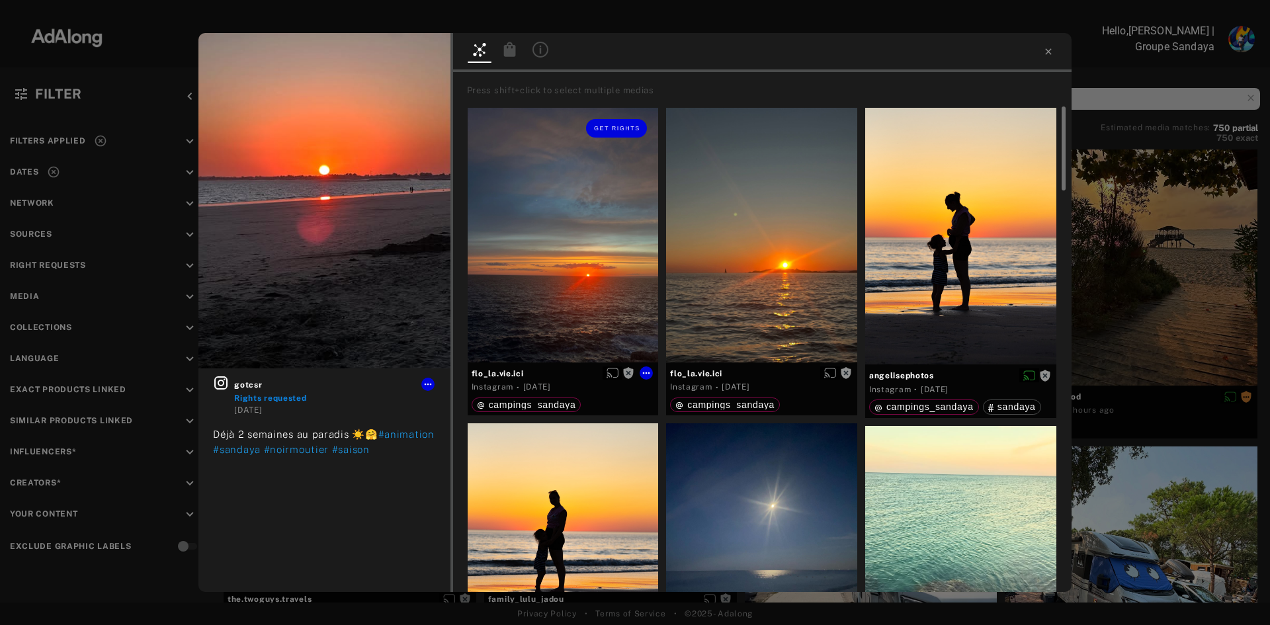
click at [616, 228] on div "Get rights" at bounding box center [563, 235] width 191 height 255
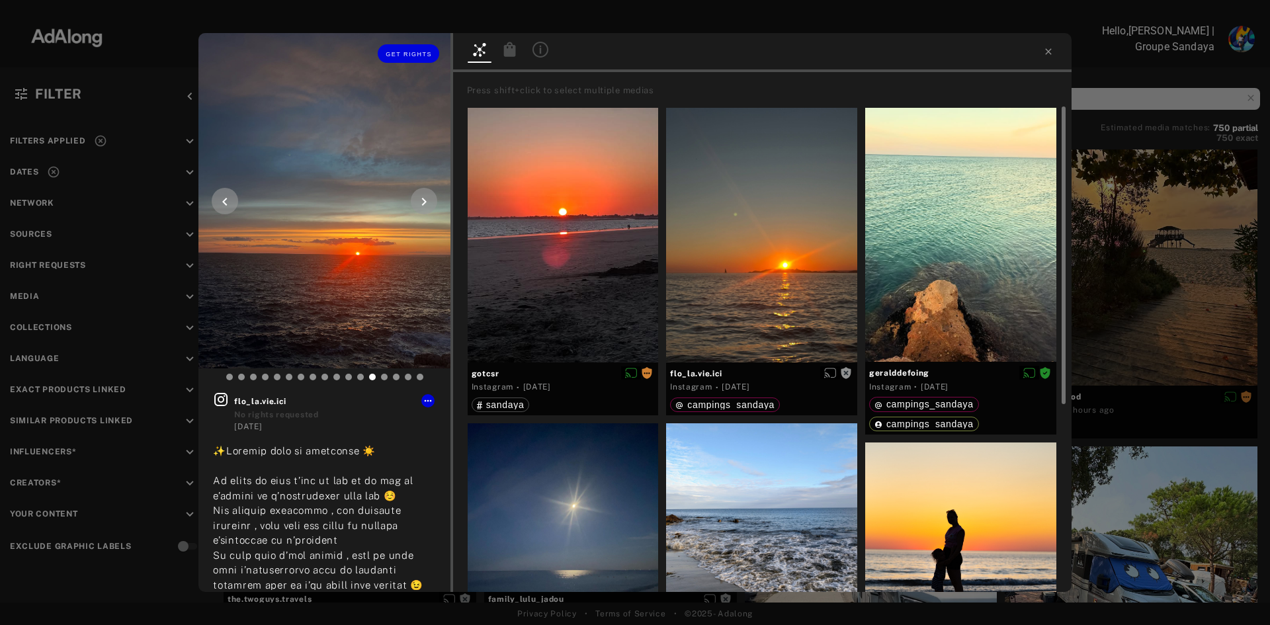
click at [427, 194] on icon at bounding box center [424, 202] width 16 height 16
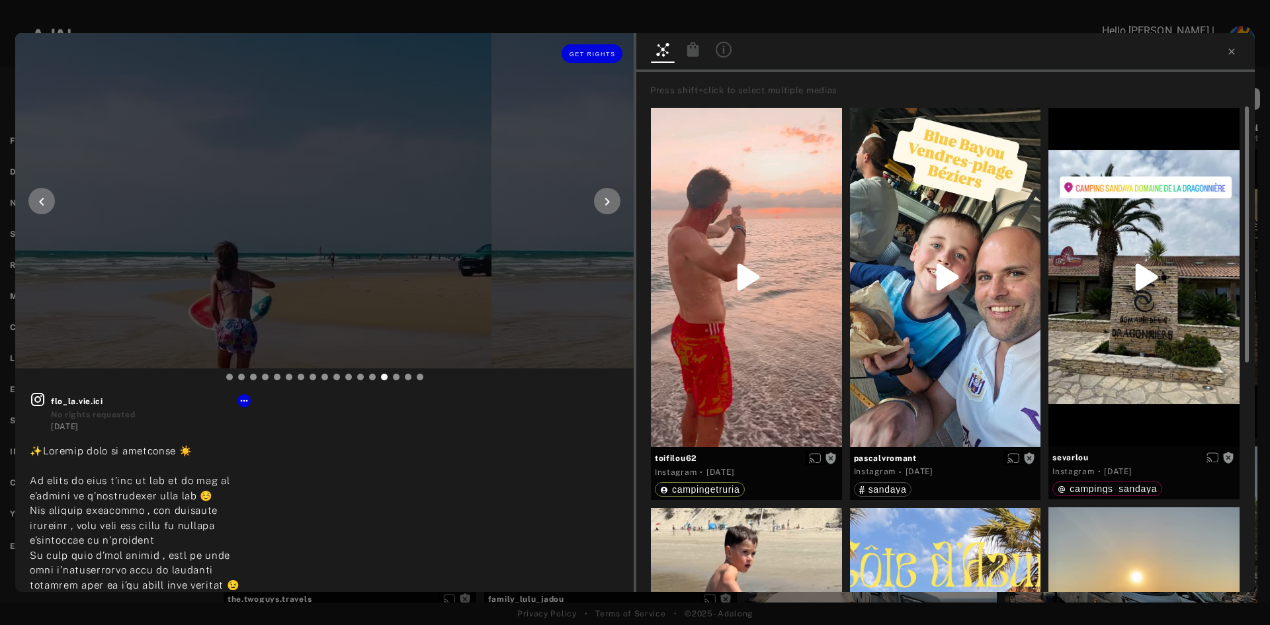
click at [605, 205] on icon at bounding box center [607, 202] width 5 height 8
type input "**"
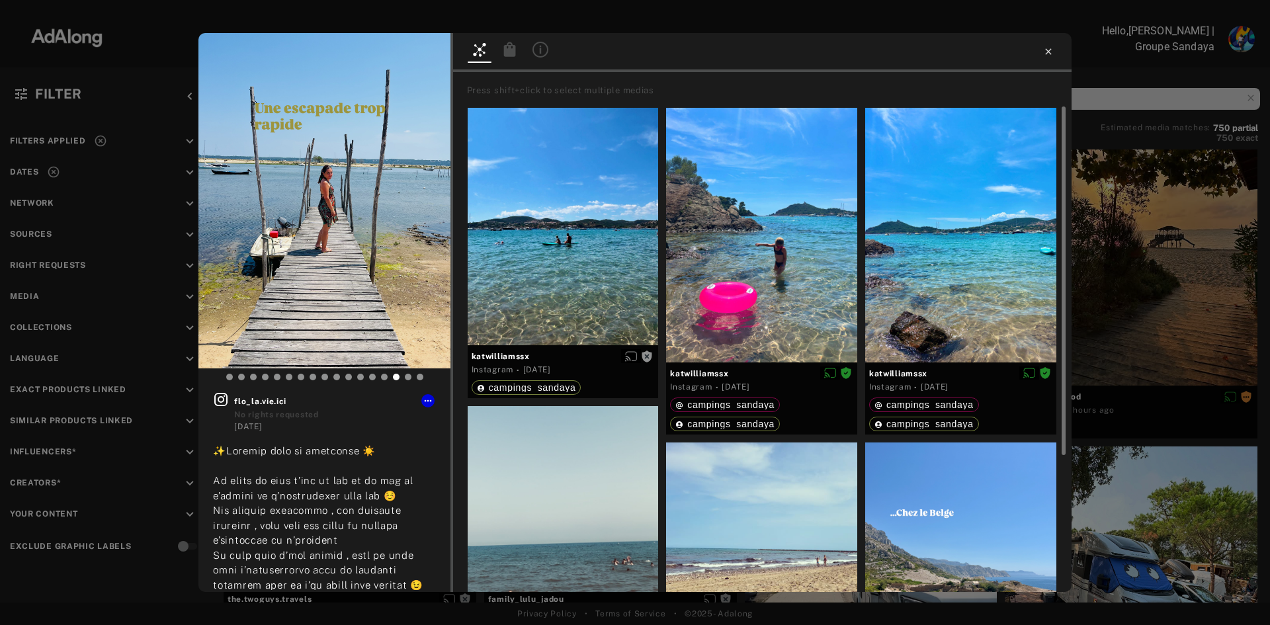
click at [1045, 50] on icon at bounding box center [1048, 51] width 11 height 11
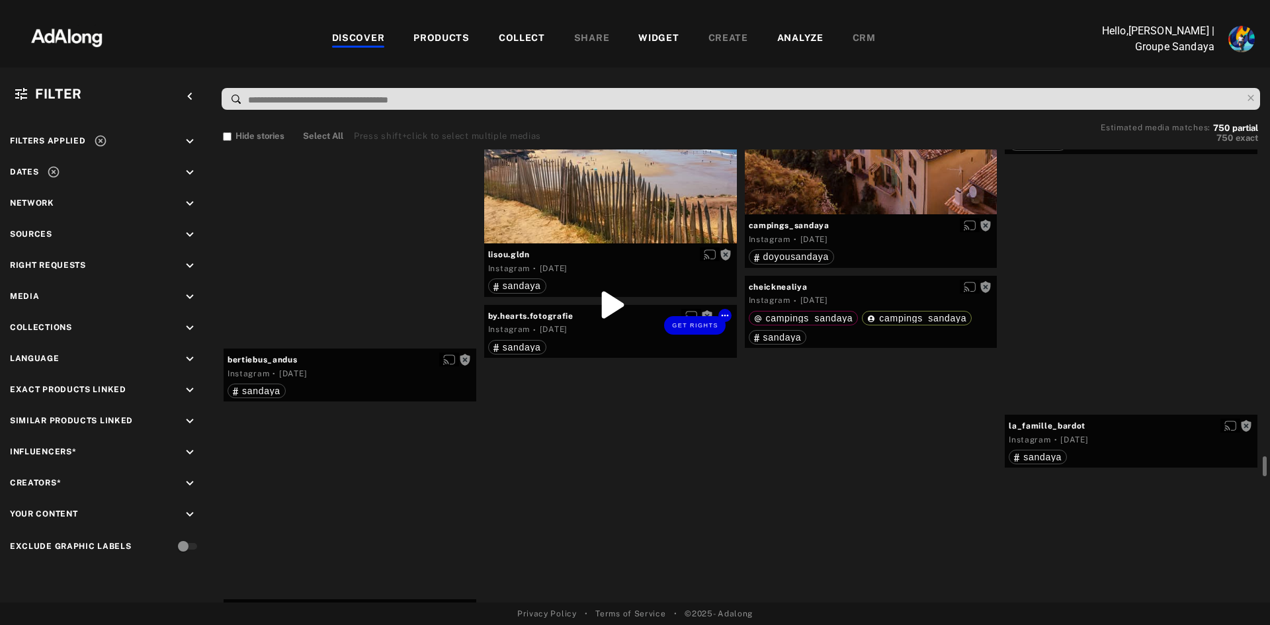
scroll to position [9193, 0]
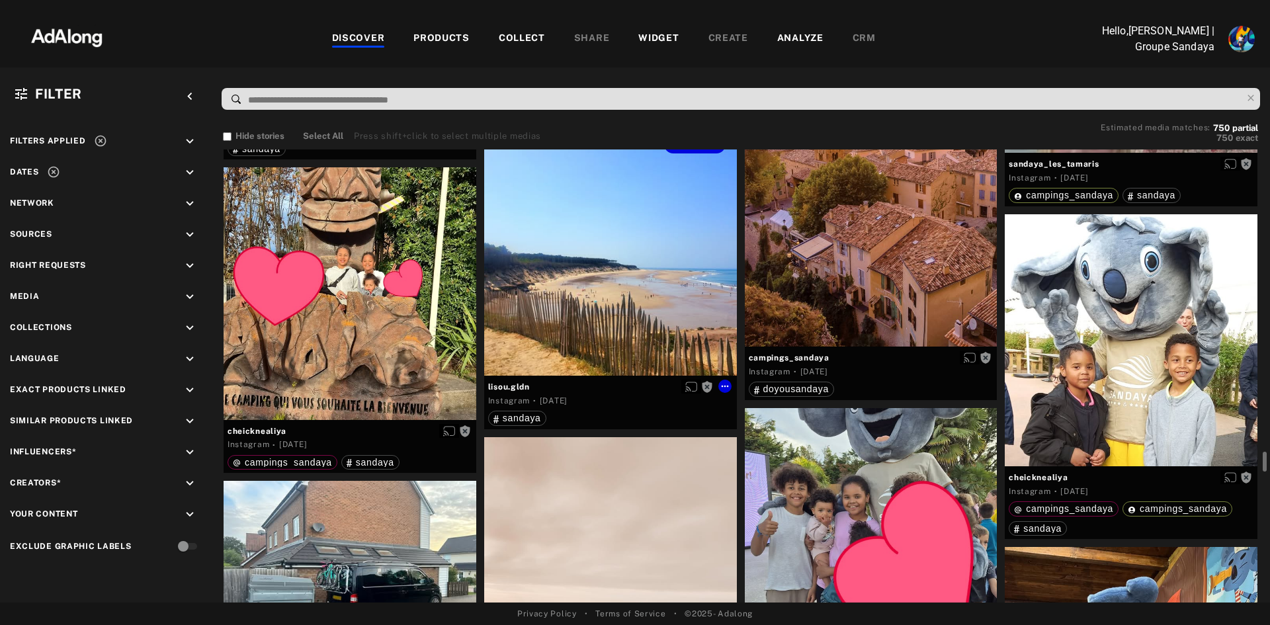
click at [638, 253] on div "Get rights" at bounding box center [610, 250] width 253 height 253
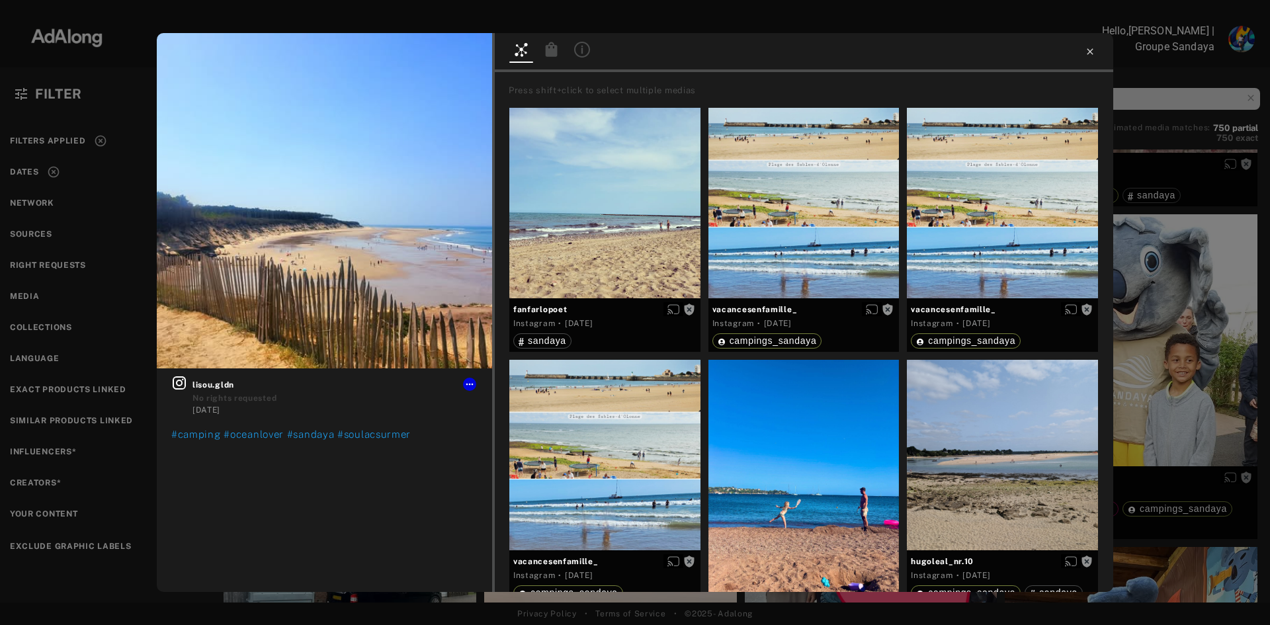
click at [1089, 47] on icon at bounding box center [1090, 51] width 11 height 11
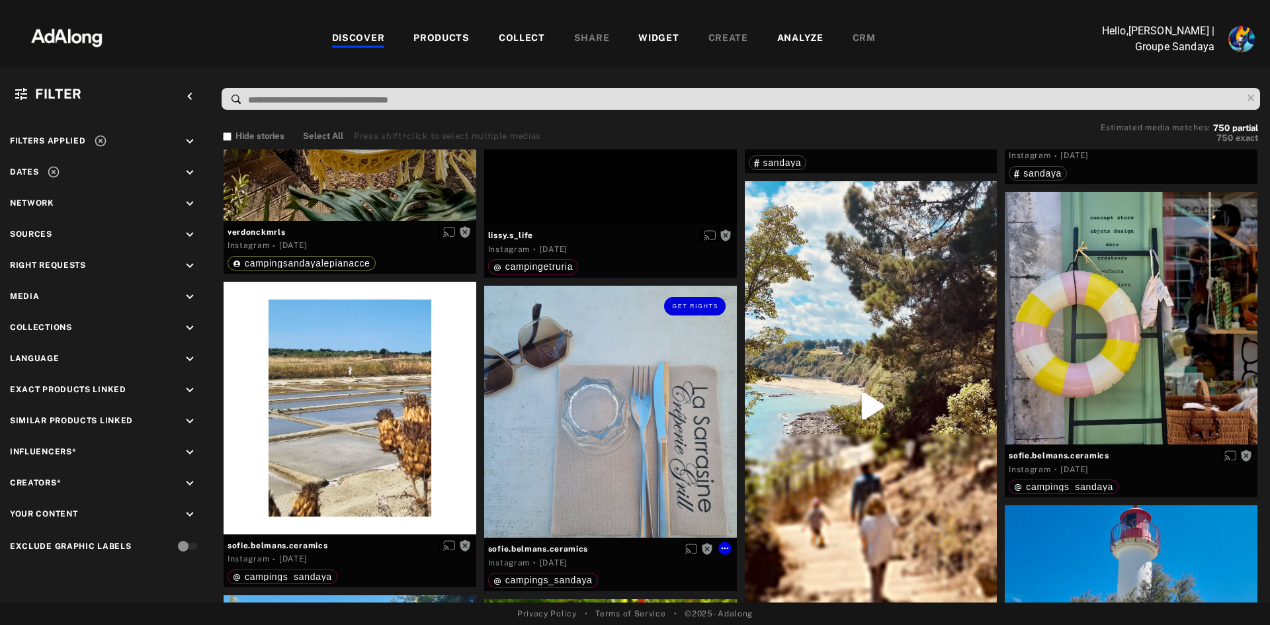
scroll to position [18056, 0]
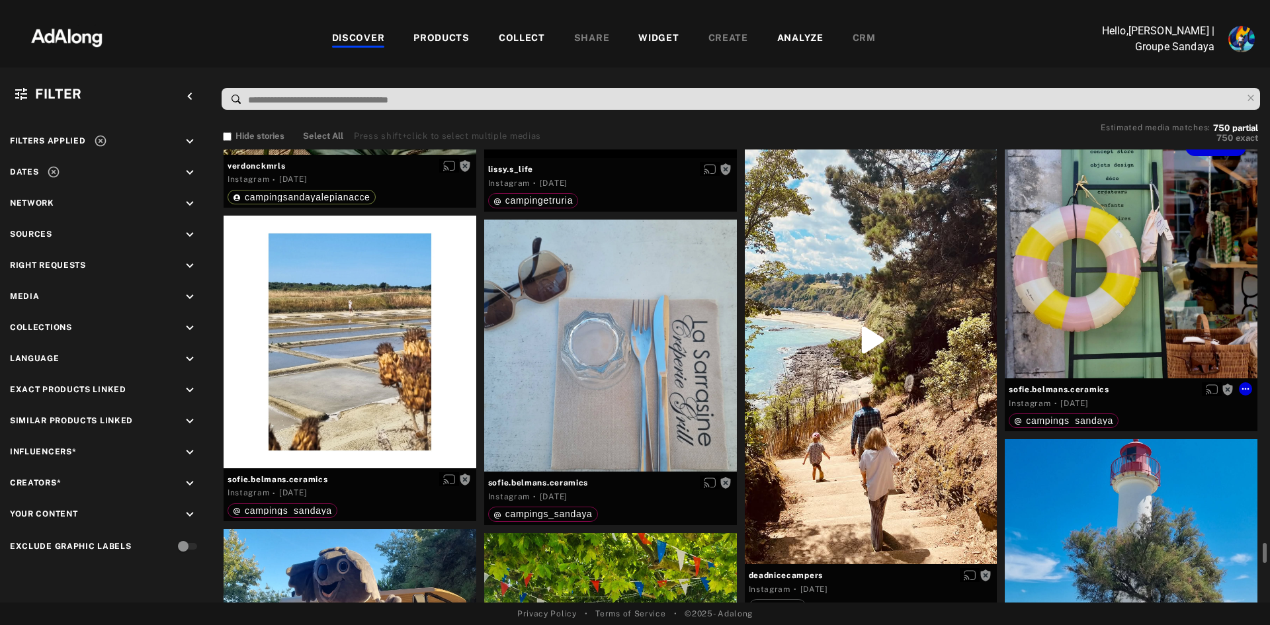
click at [1148, 284] on div "Get rights" at bounding box center [1131, 252] width 253 height 253
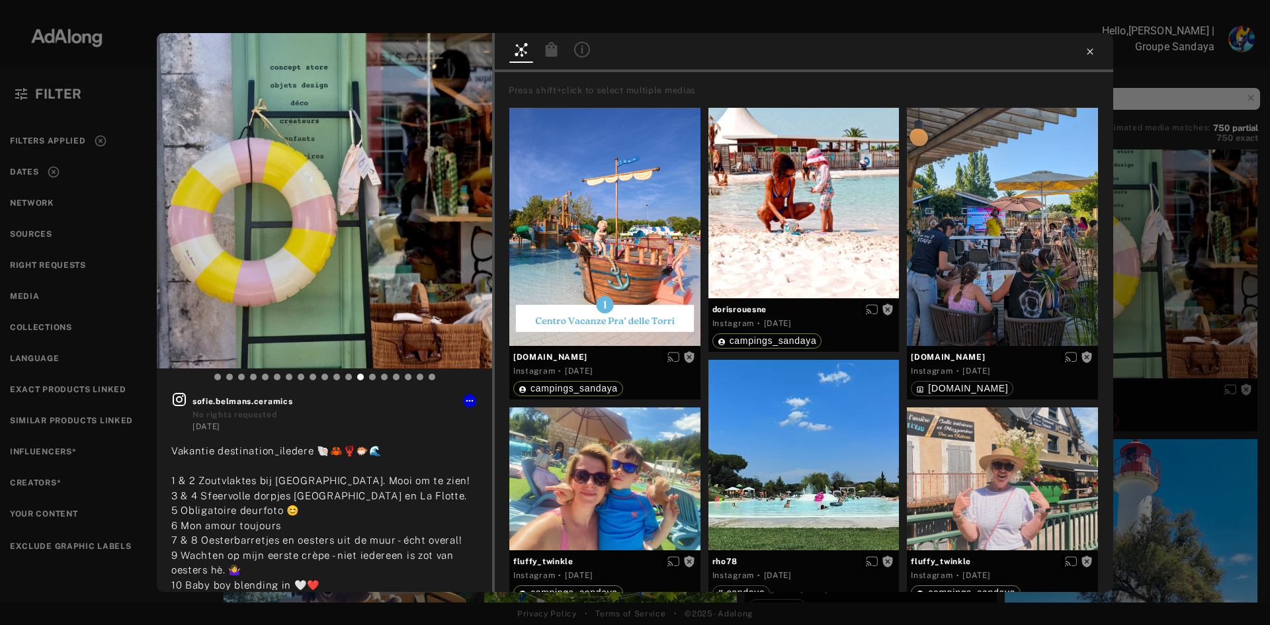
click at [1091, 50] on icon at bounding box center [1090, 51] width 6 height 6
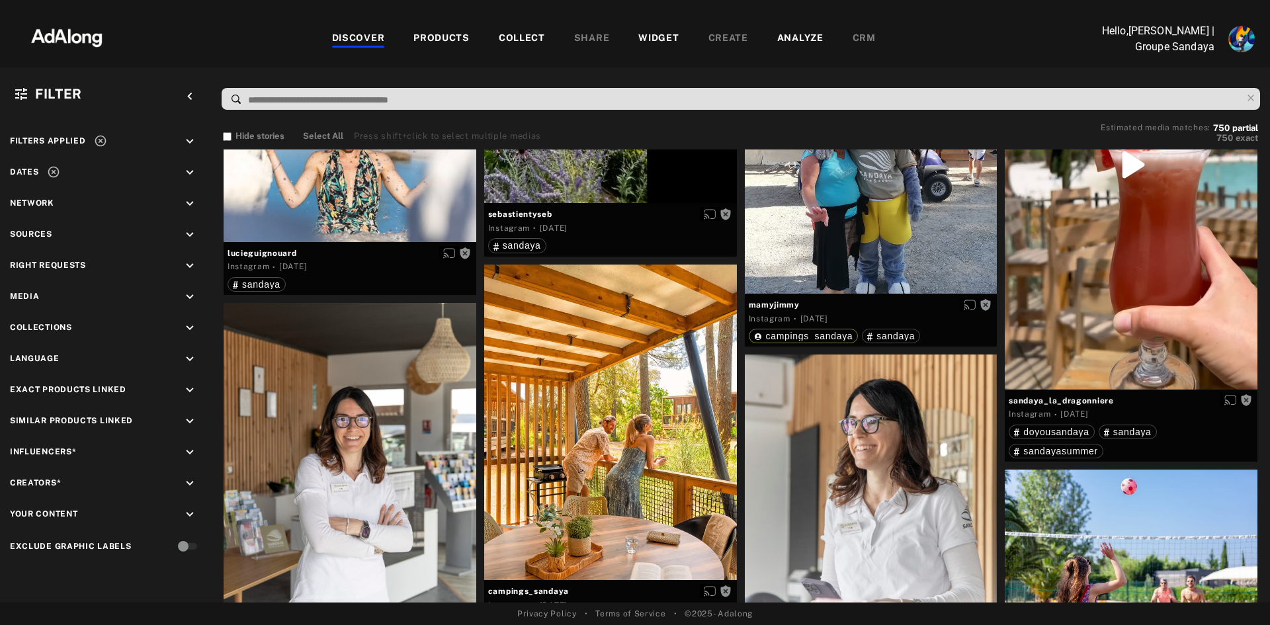
scroll to position [24405, 0]
